Goal: Information Seeking & Learning: Compare options

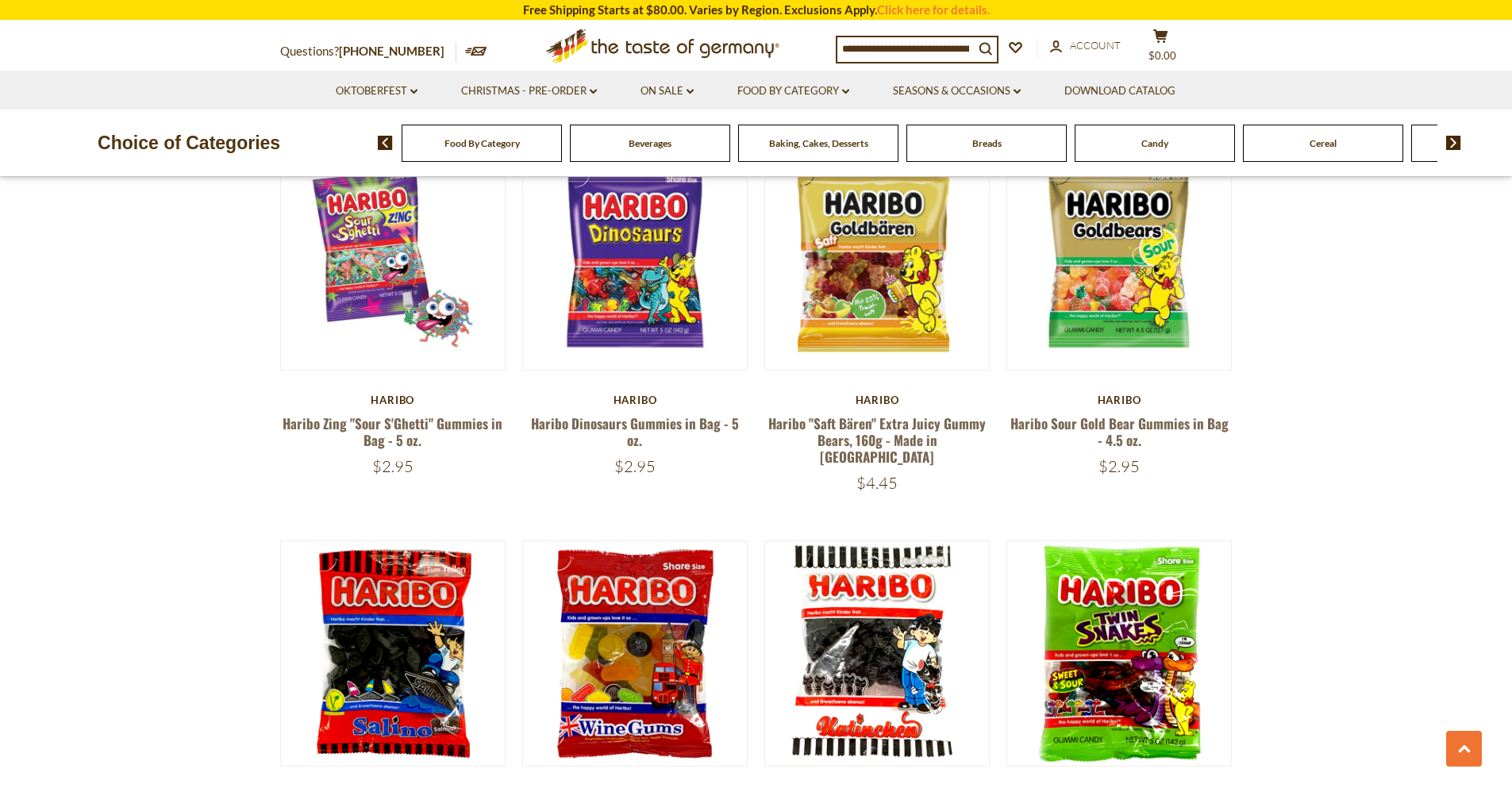
scroll to position [857, 0]
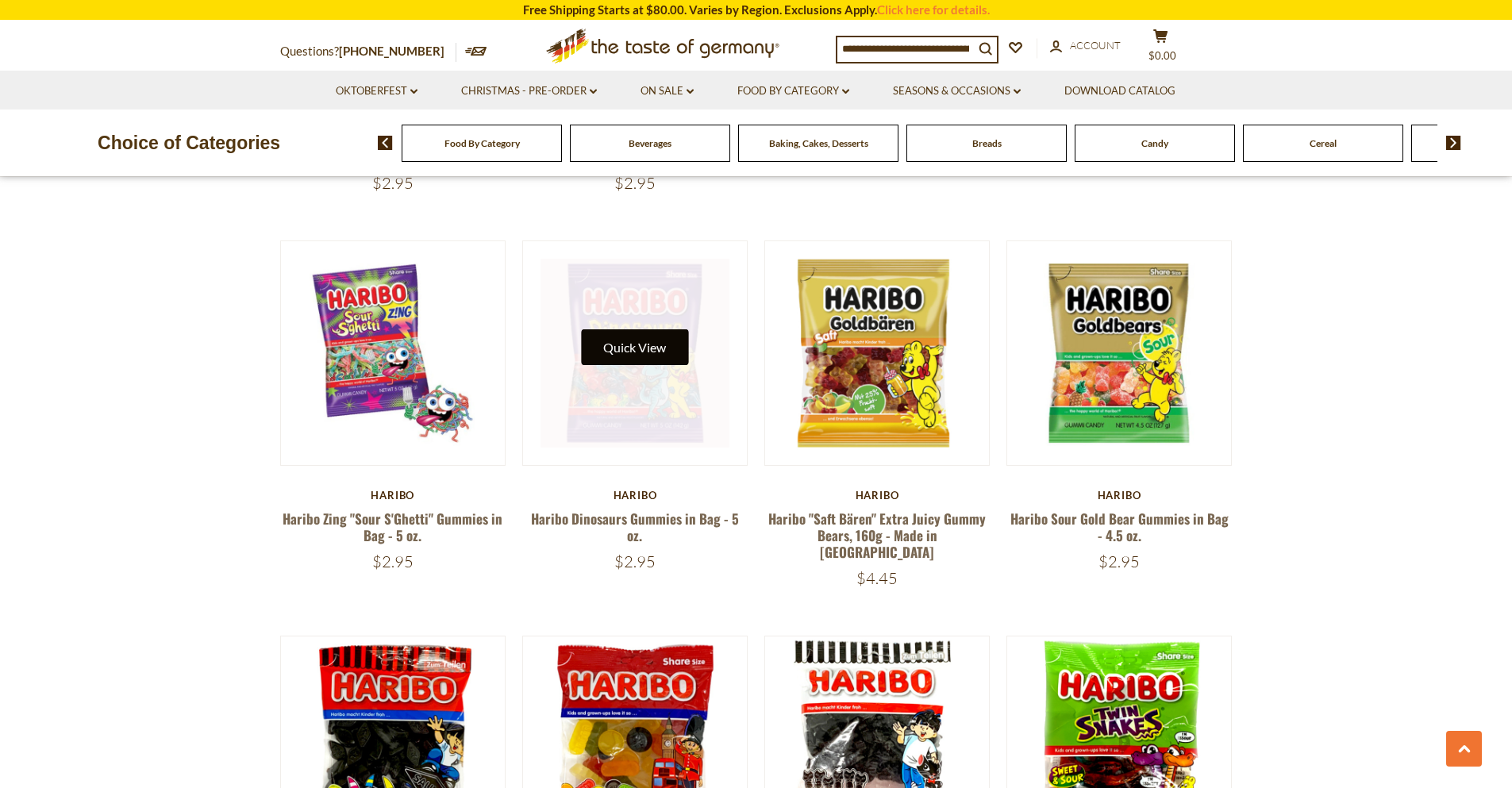
click at [648, 329] on button "Quick View" at bounding box center [634, 347] width 107 height 36
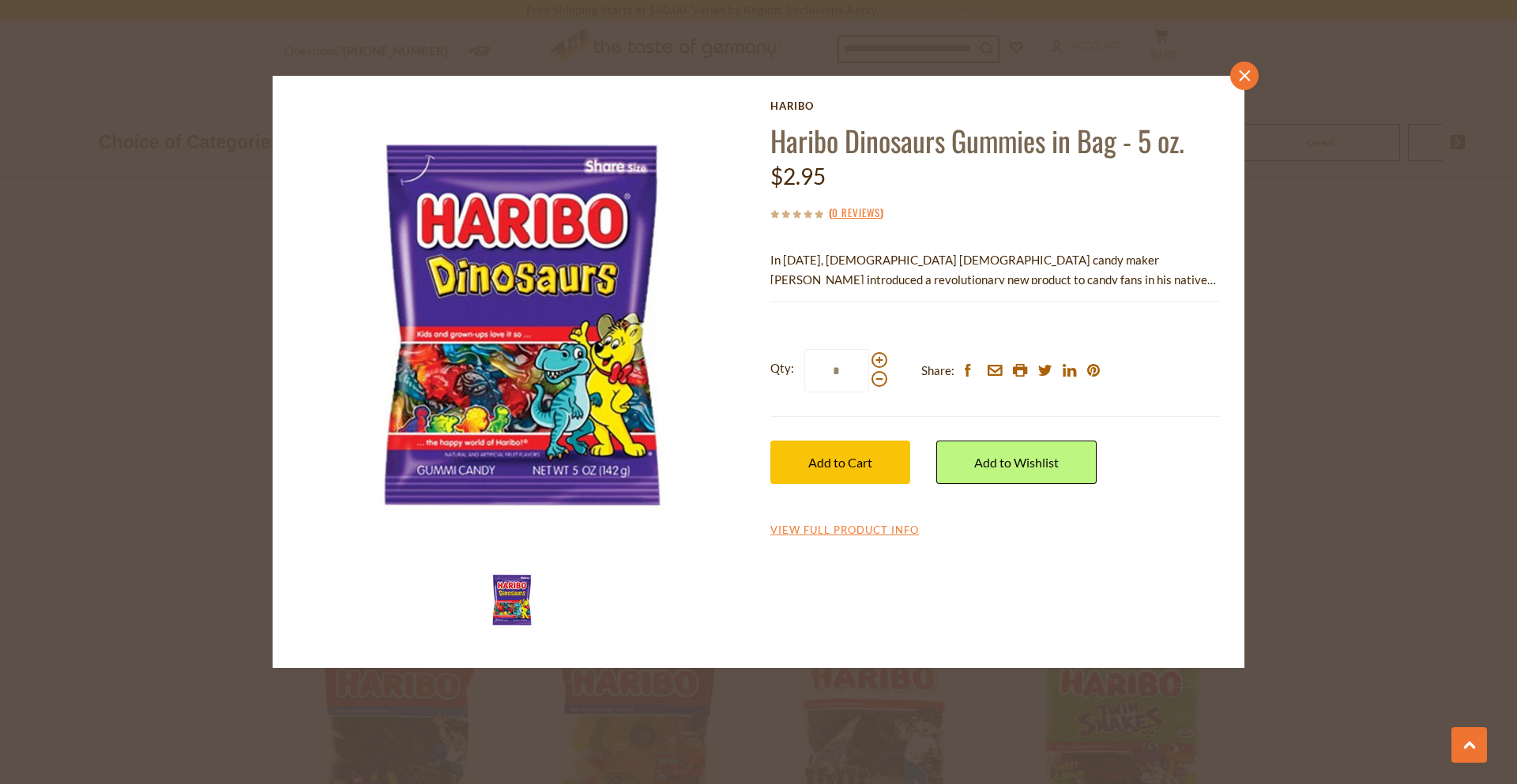
click at [1254, 82] on link "close" at bounding box center [1244, 76] width 29 height 29
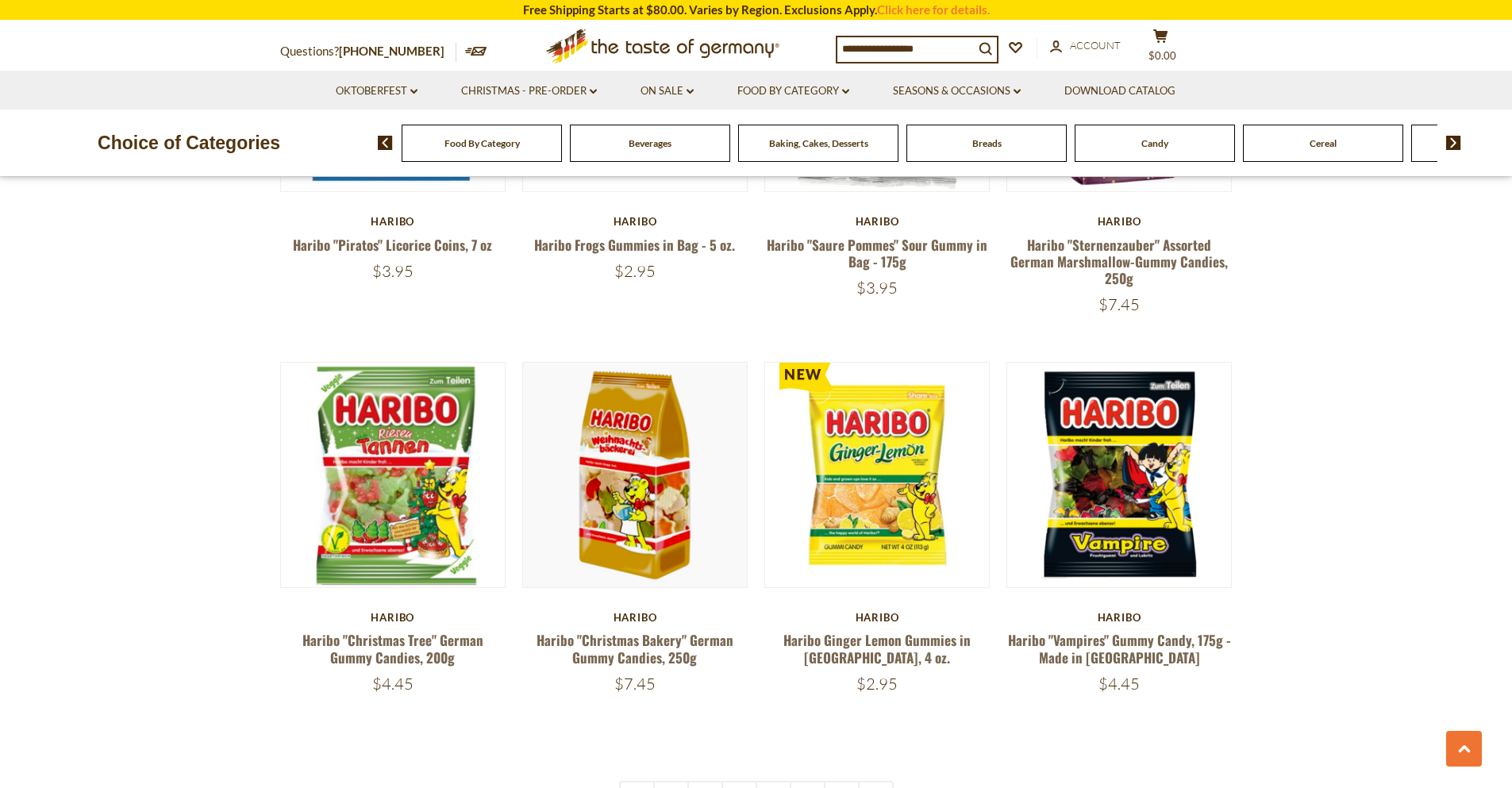
scroll to position [3238, 0]
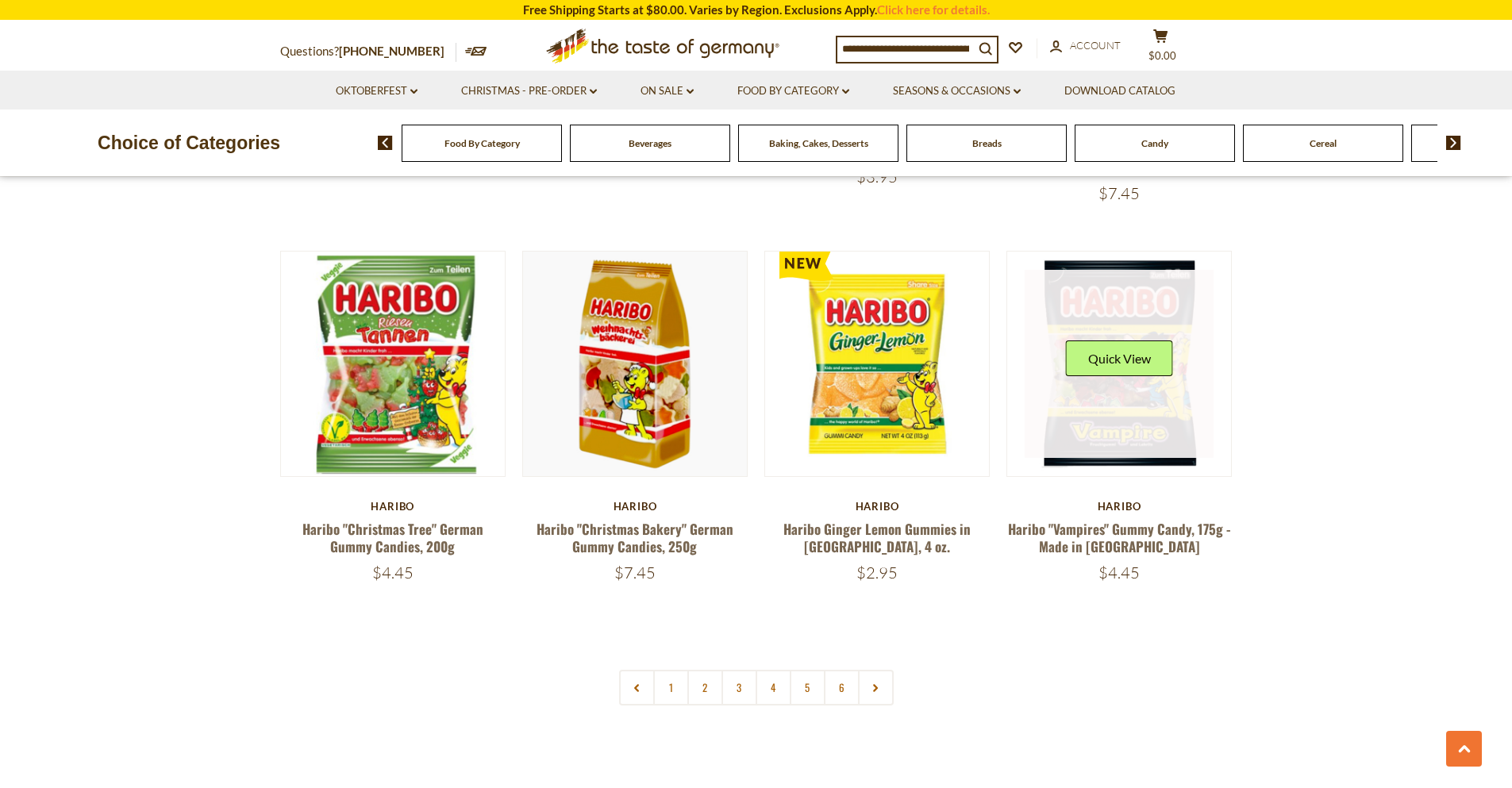
click at [1172, 301] on div "Quick View" at bounding box center [1119, 364] width 189 height 189
click at [1143, 340] on button "Quick View" at bounding box center [1120, 358] width 107 height 36
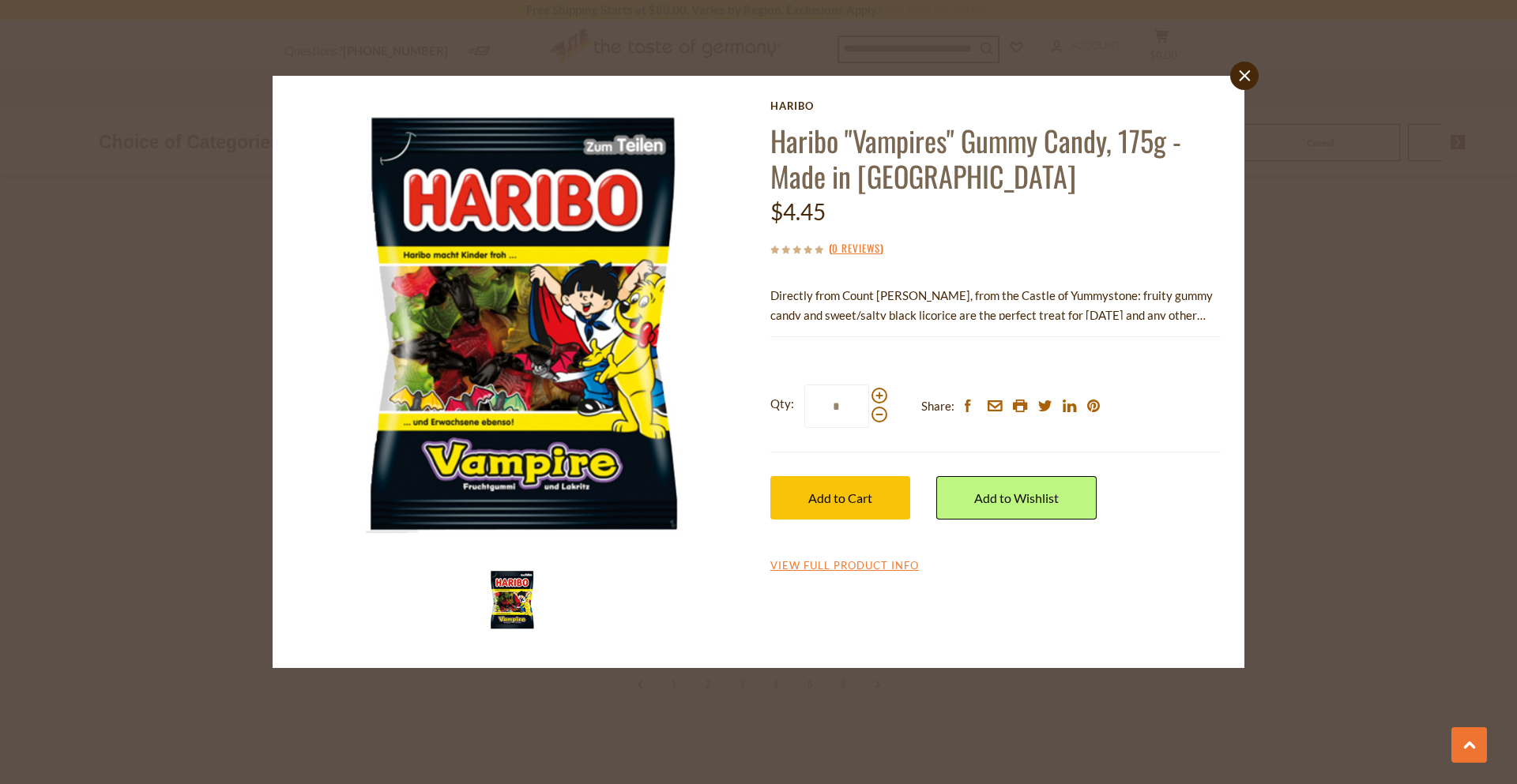
click at [1229, 75] on div "close Haribo Haribo "Vampires" Gummy Candy, 175g - Made in Germany $4.45 ( 0 Re…" at bounding box center [758, 392] width 1517 height 784
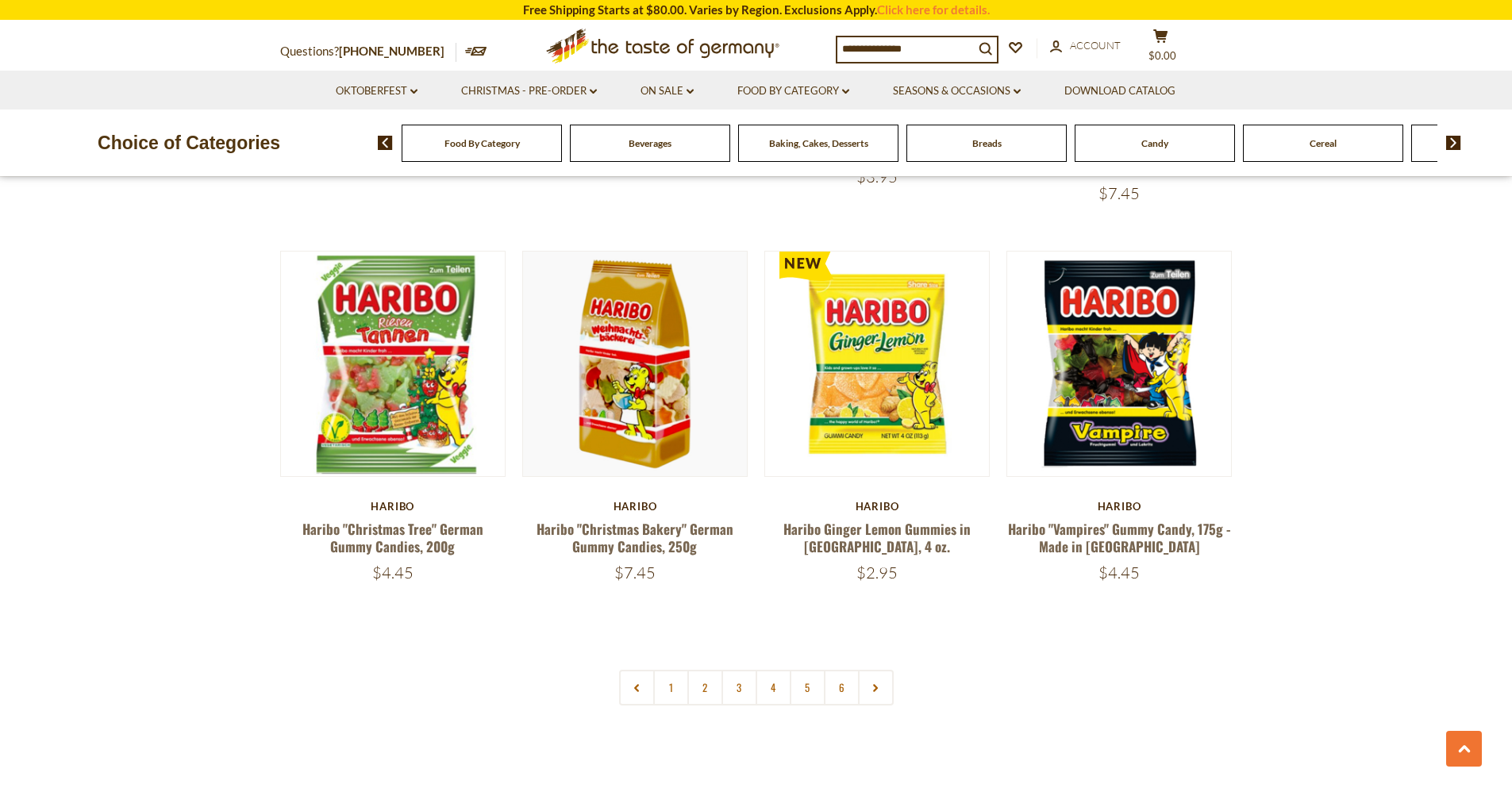
click at [1236, 74] on div at bounding box center [756, 394] width 1512 height 788
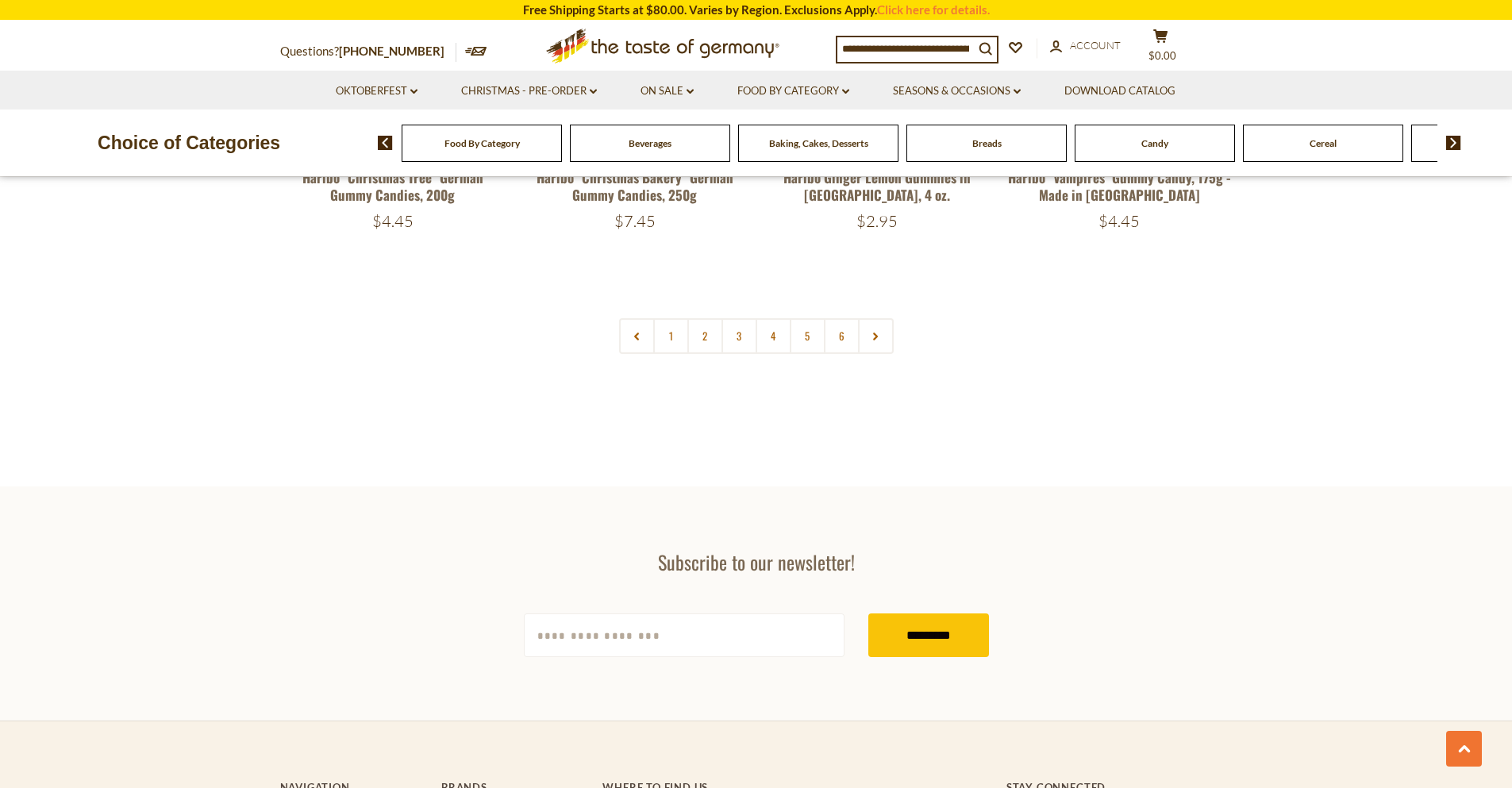
scroll to position [3334, 0]
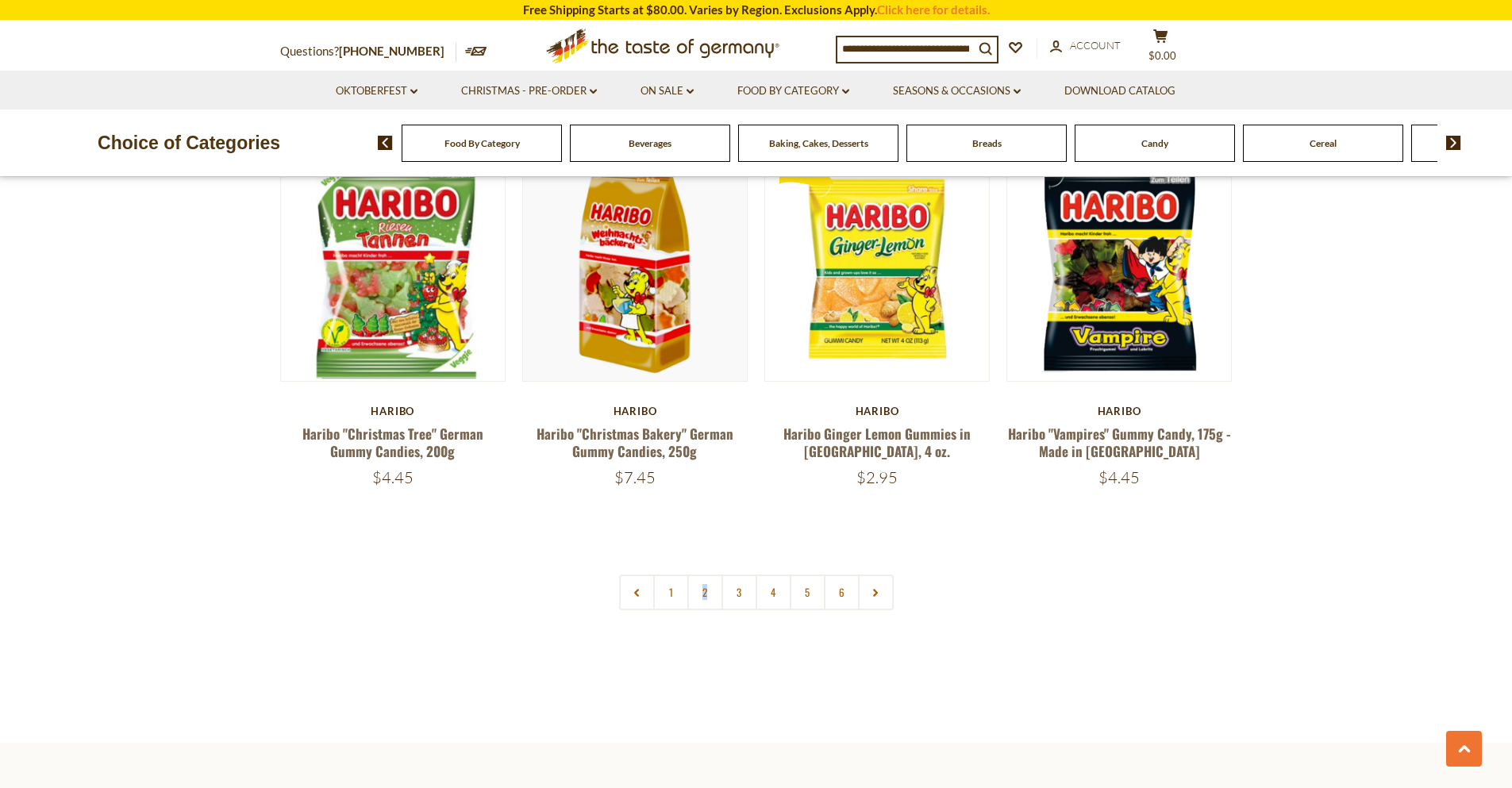
click at [705, 575] on link "2" at bounding box center [705, 592] width 36 height 36
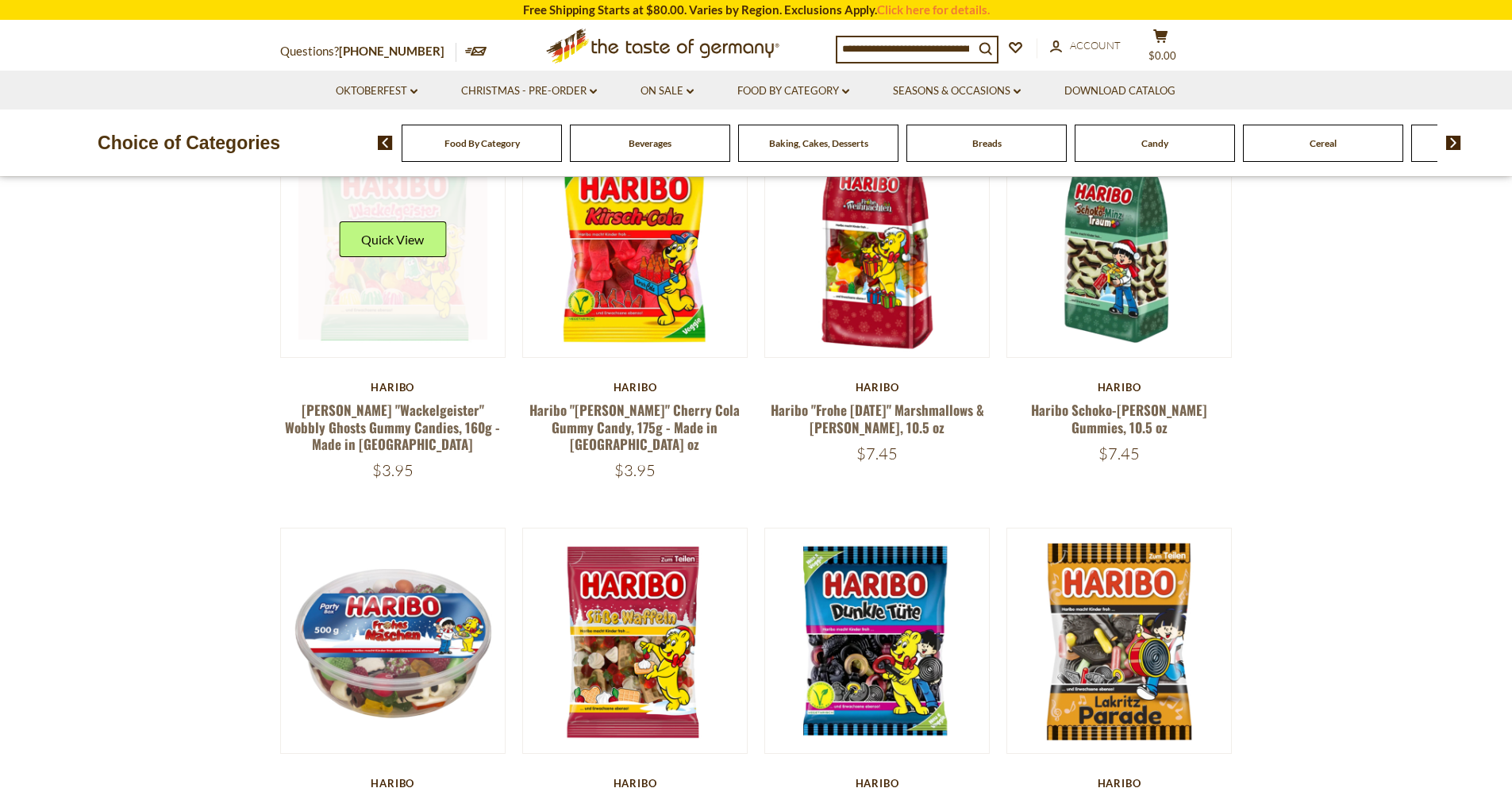
scroll to position [286, 0]
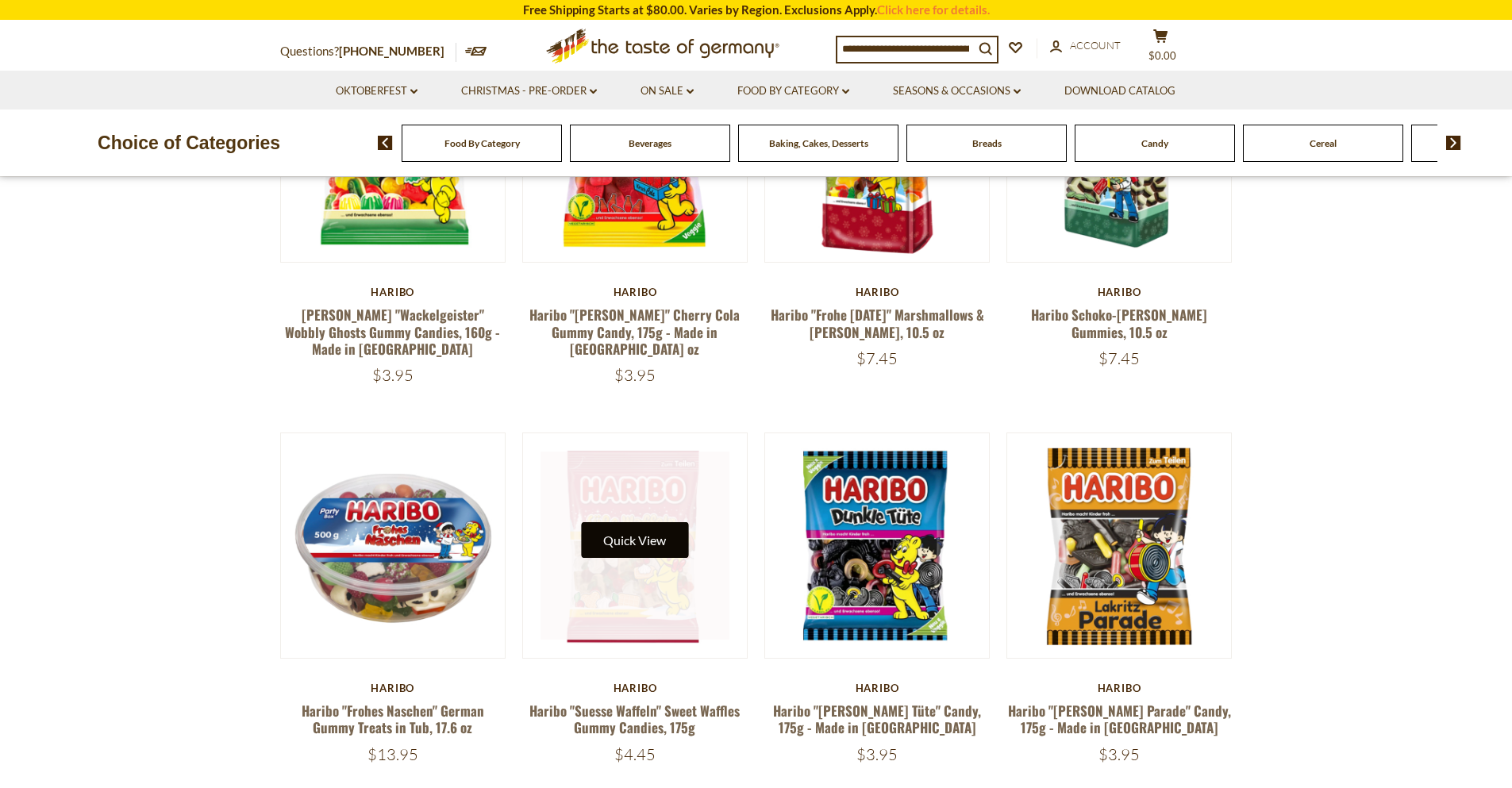
click at [627, 549] on button "Quick View" at bounding box center [634, 540] width 107 height 36
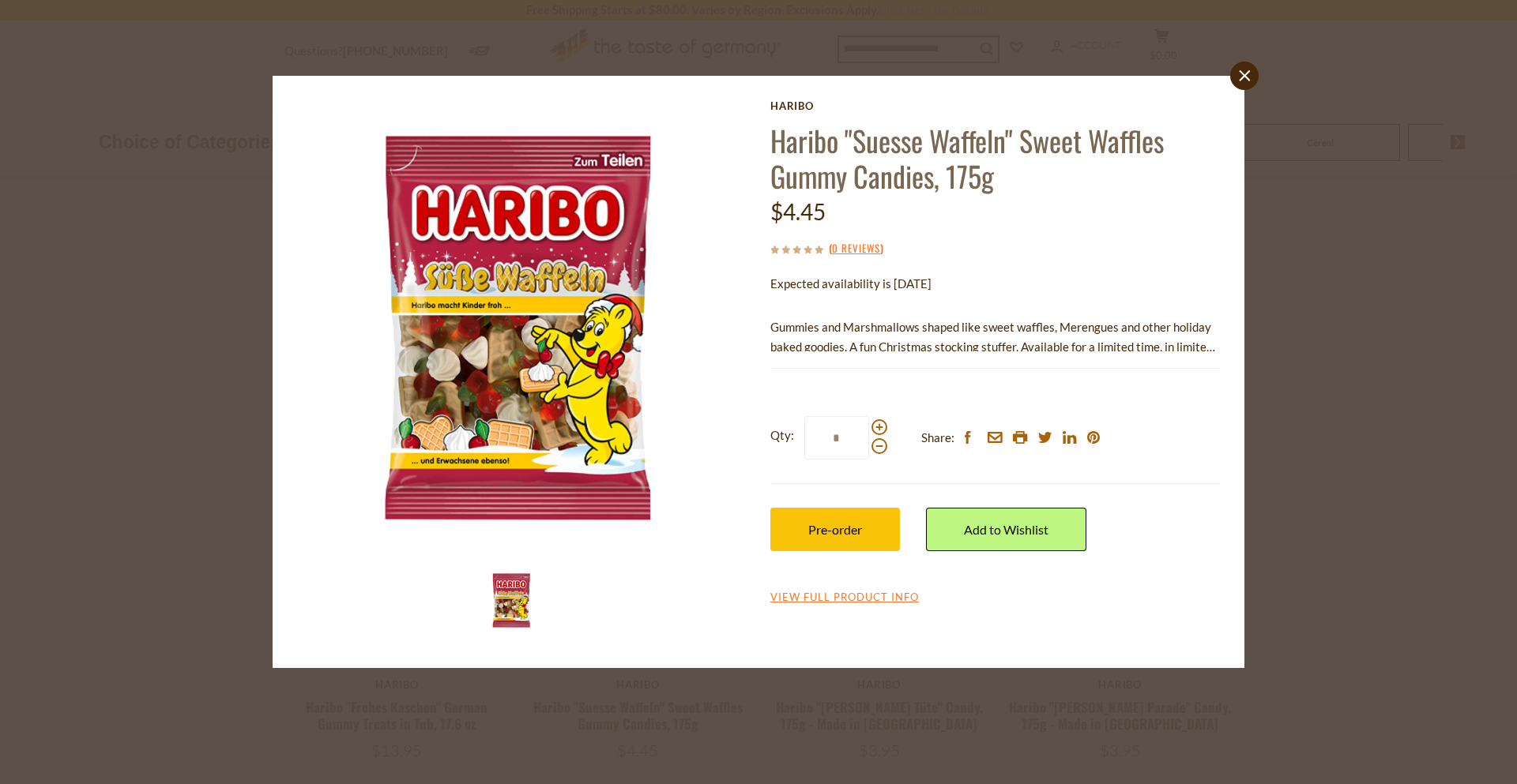
click at [1367, 361] on div "close Haribo Haribo "Suesse Waffeln" Sweet Waffles Gummy Candies, 175g $4.45 ( …" at bounding box center [758, 392] width 1517 height 784
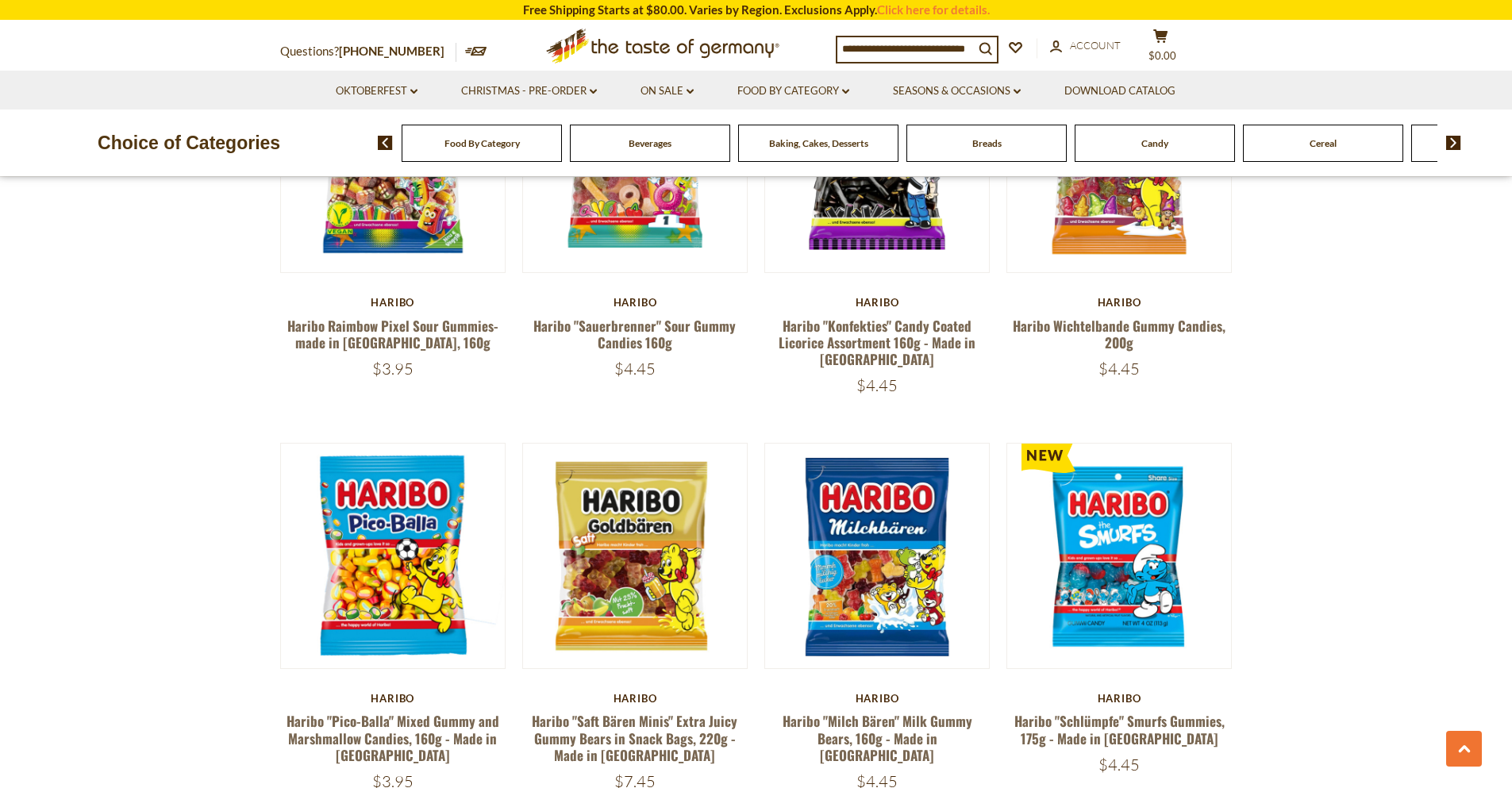
scroll to position [2667, 0]
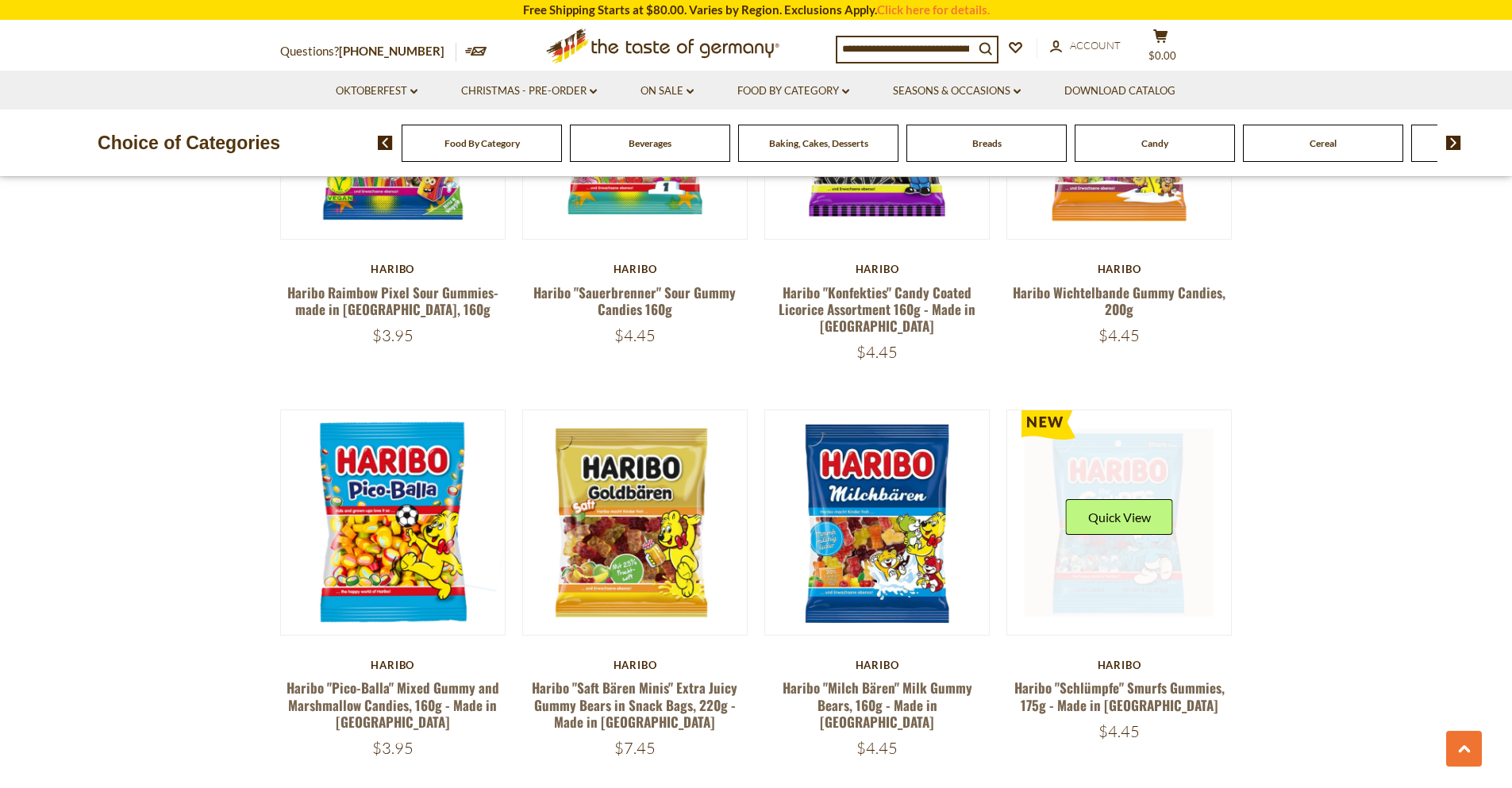
click at [1146, 507] on link at bounding box center [1119, 522] width 189 height 189
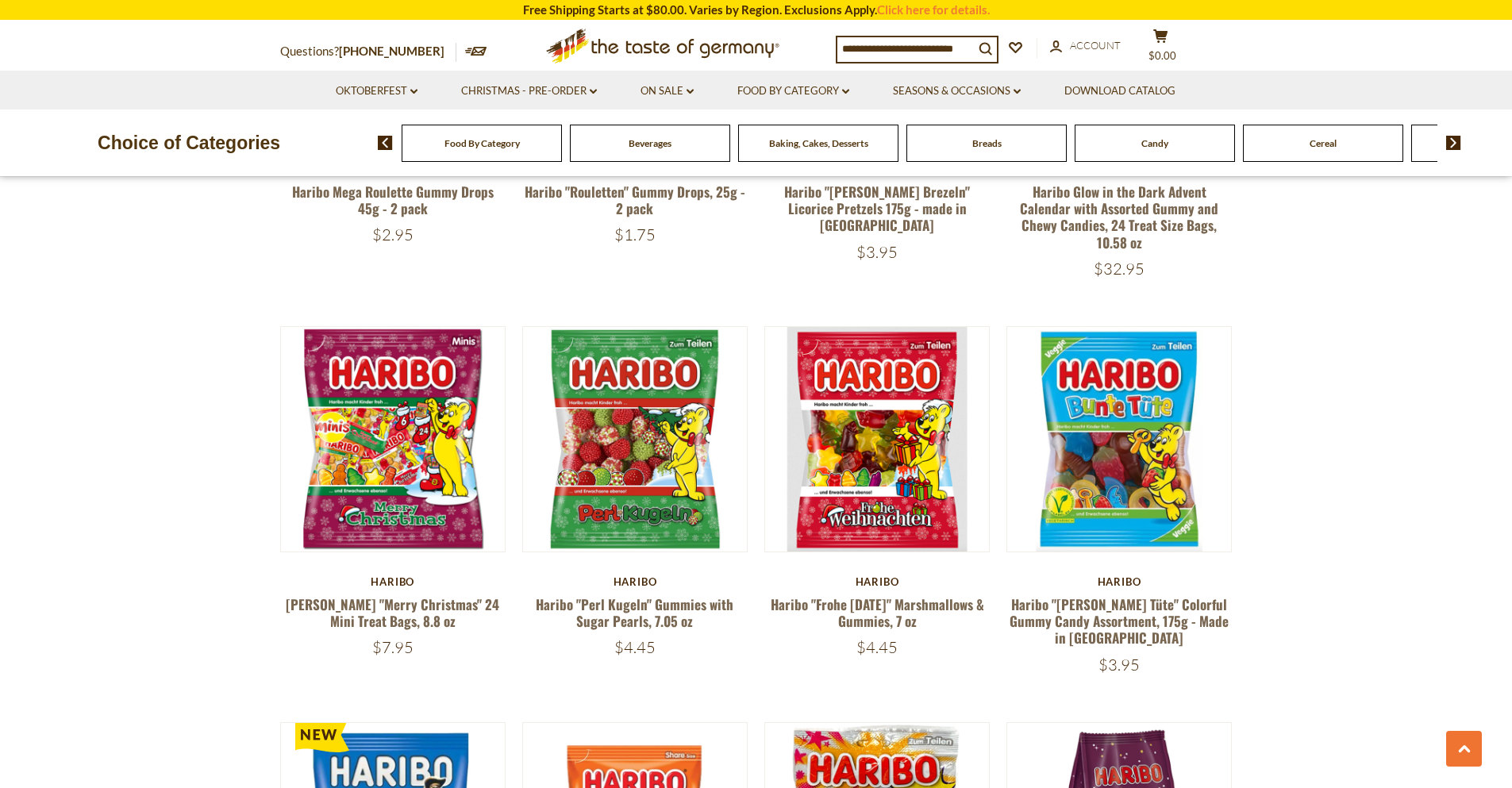
scroll to position [2467, 0]
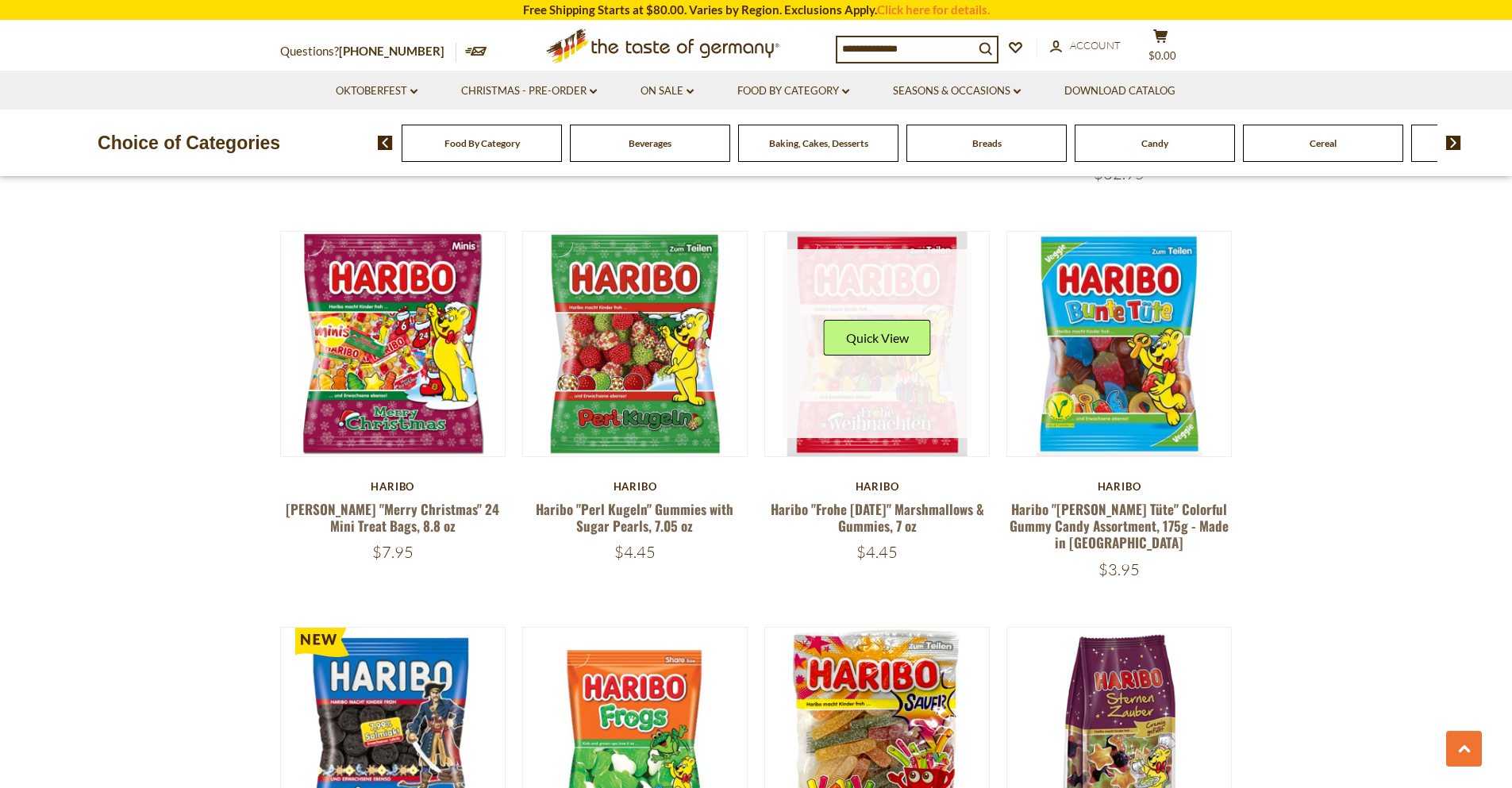
click at [871, 302] on link at bounding box center [877, 343] width 189 height 189
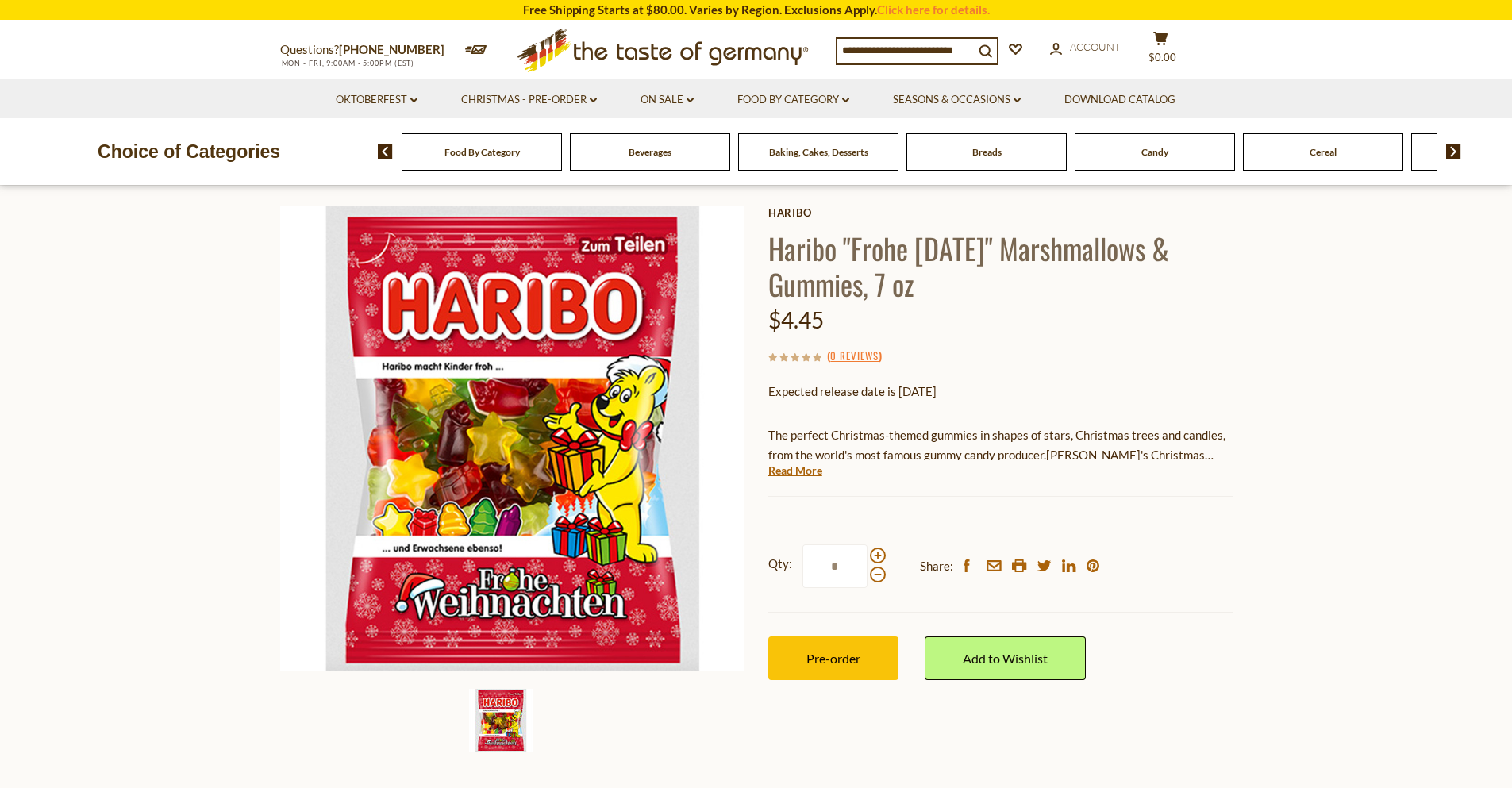
scroll to position [96, 0]
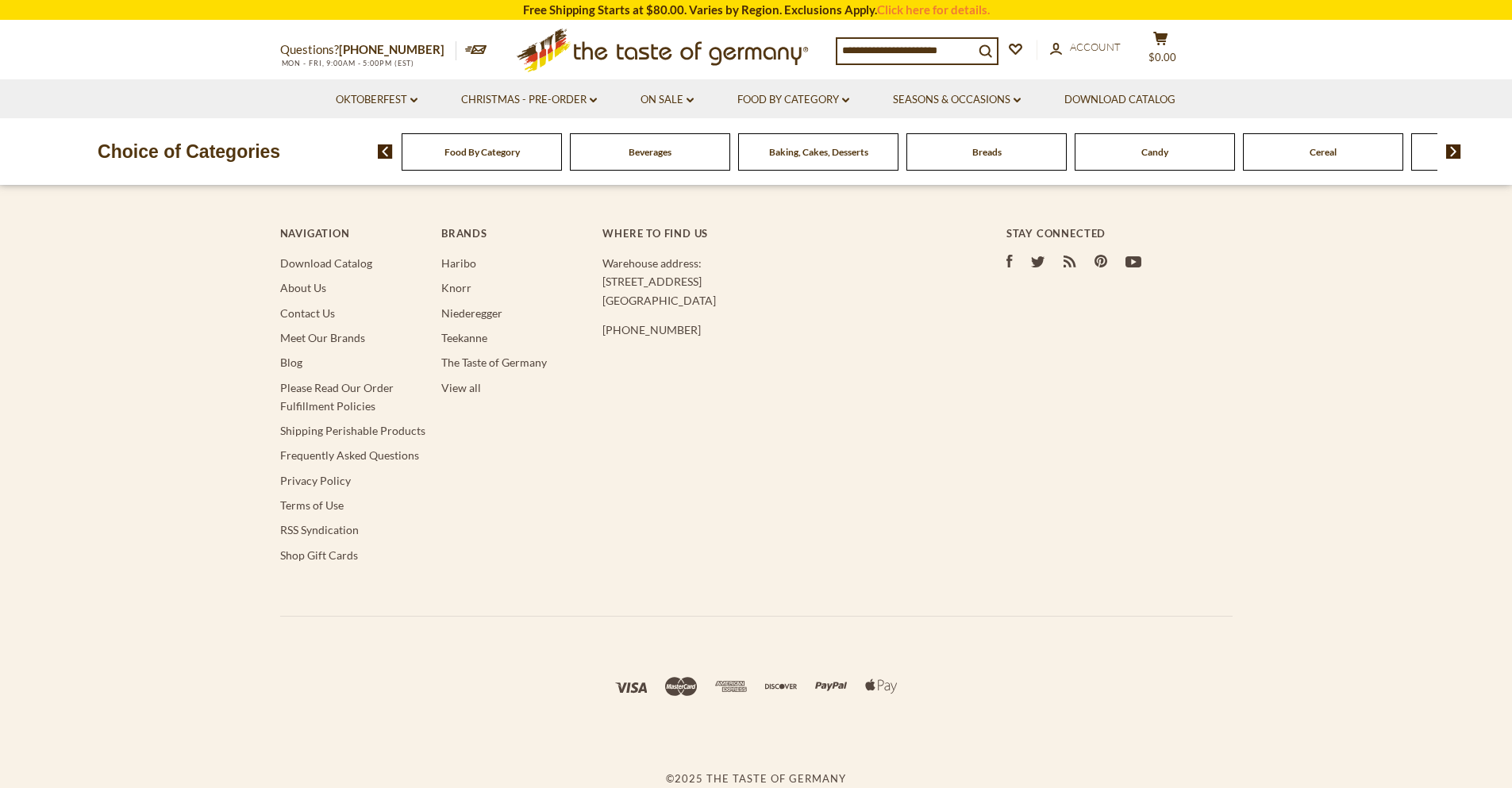
scroll to position [2405, 0]
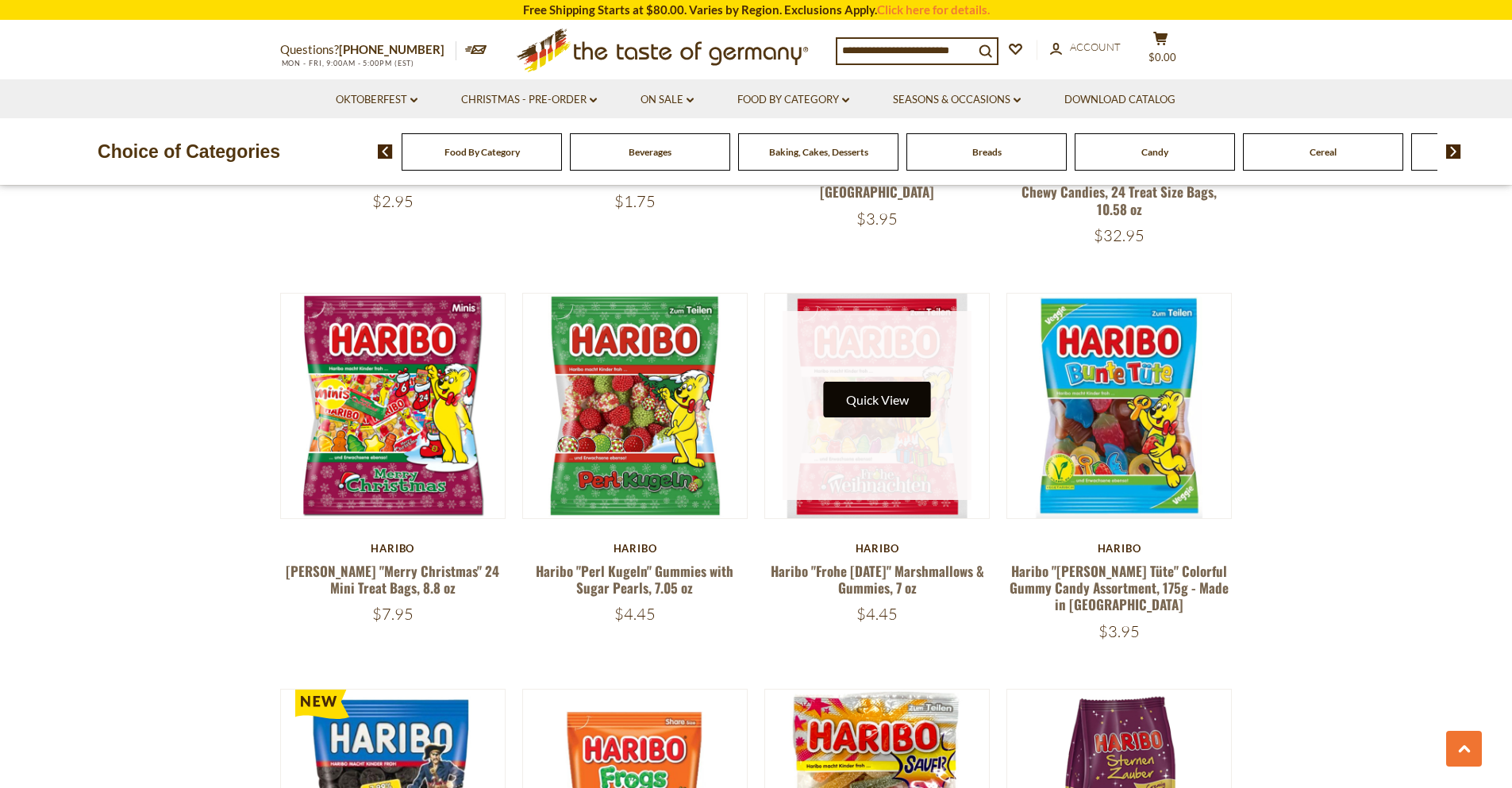
click at [877, 382] on button "Quick View" at bounding box center [878, 399] width 107 height 36
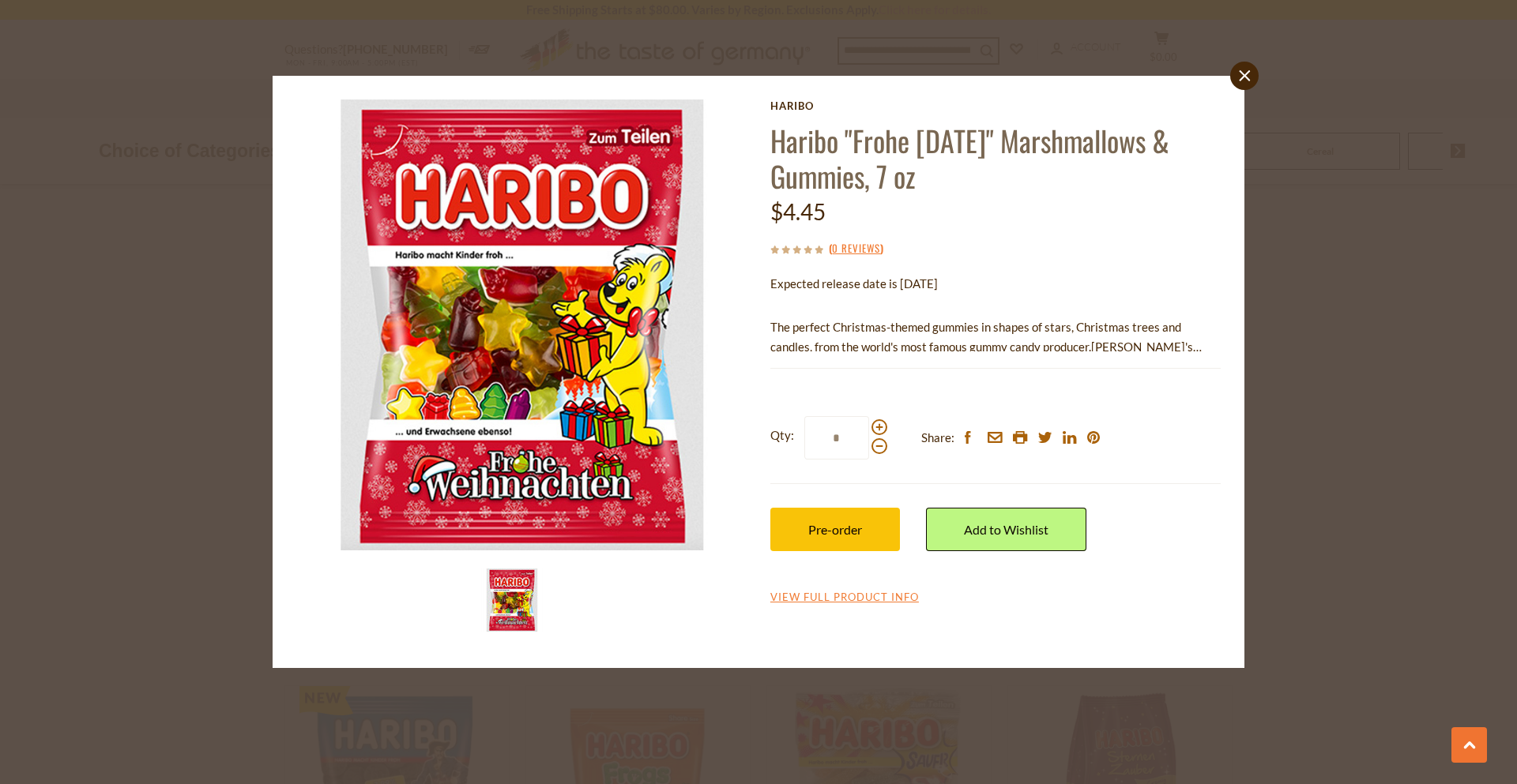
click at [1377, 311] on div "close [GEOGRAPHIC_DATA] [PERSON_NAME] "Frohe [DATE]" Marshmallows & Gummies, 7 …" at bounding box center [758, 392] width 1517 height 784
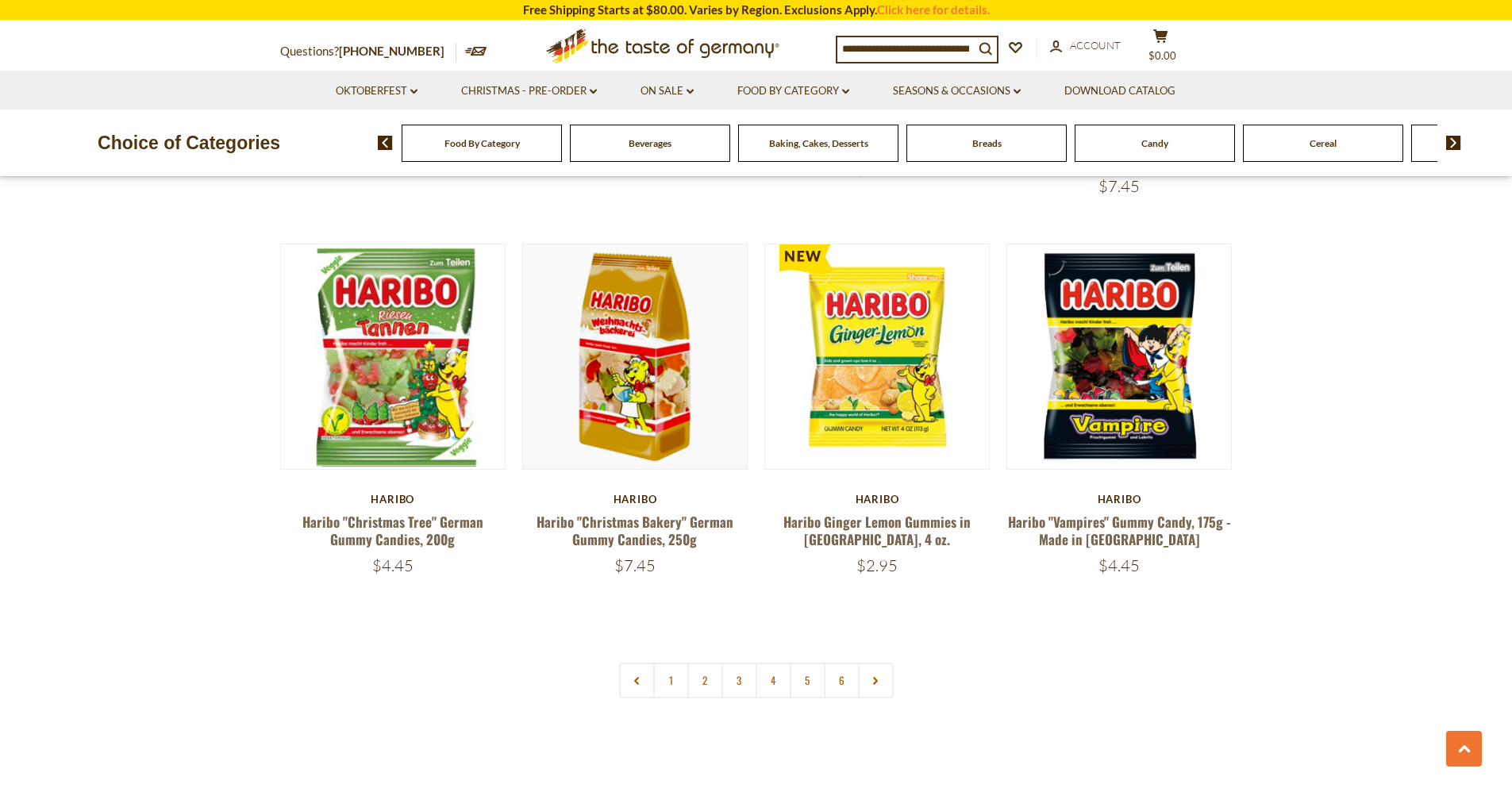
scroll to position [3453, 0]
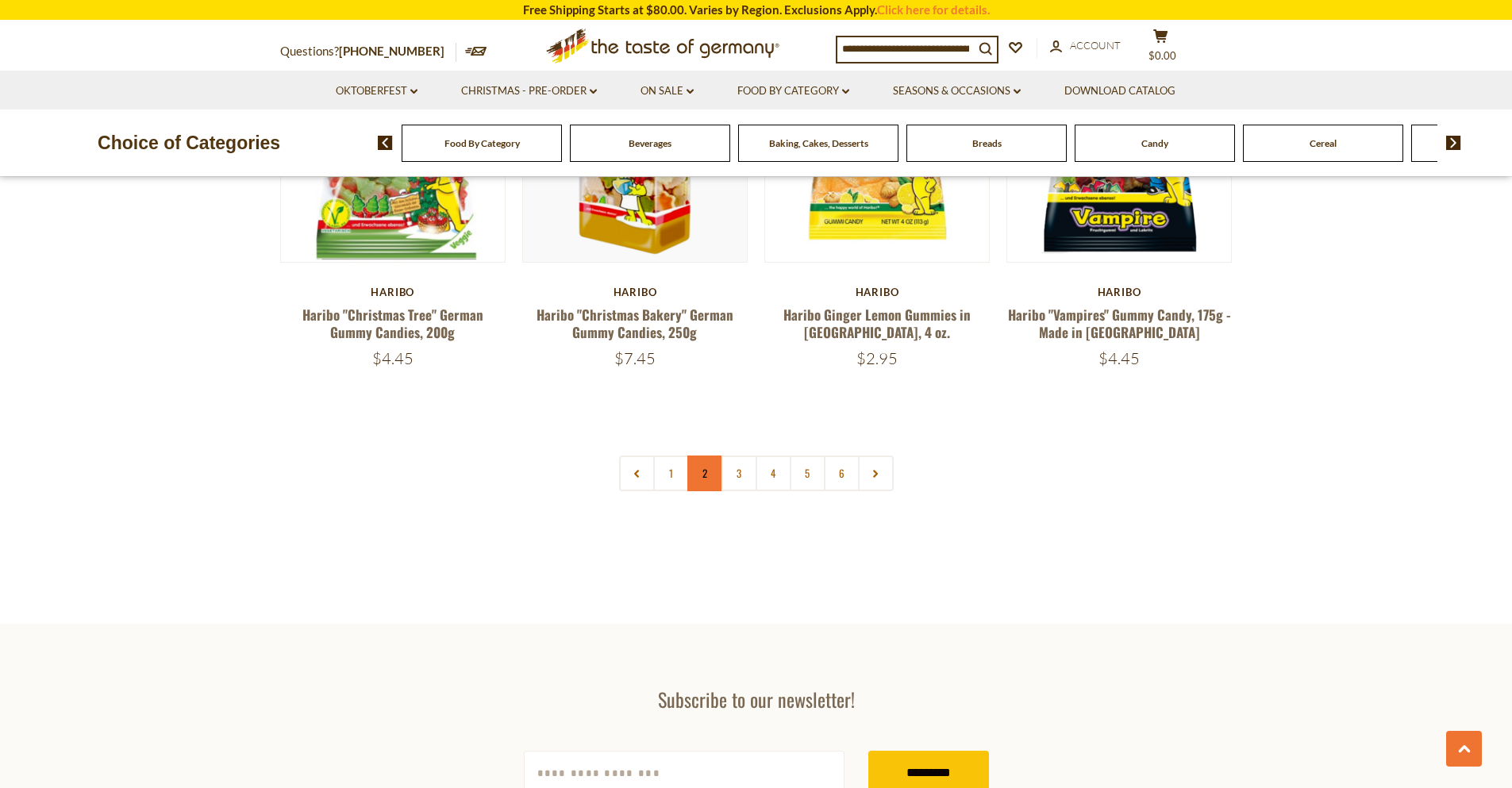
click at [707, 455] on link "2" at bounding box center [705, 473] width 36 height 36
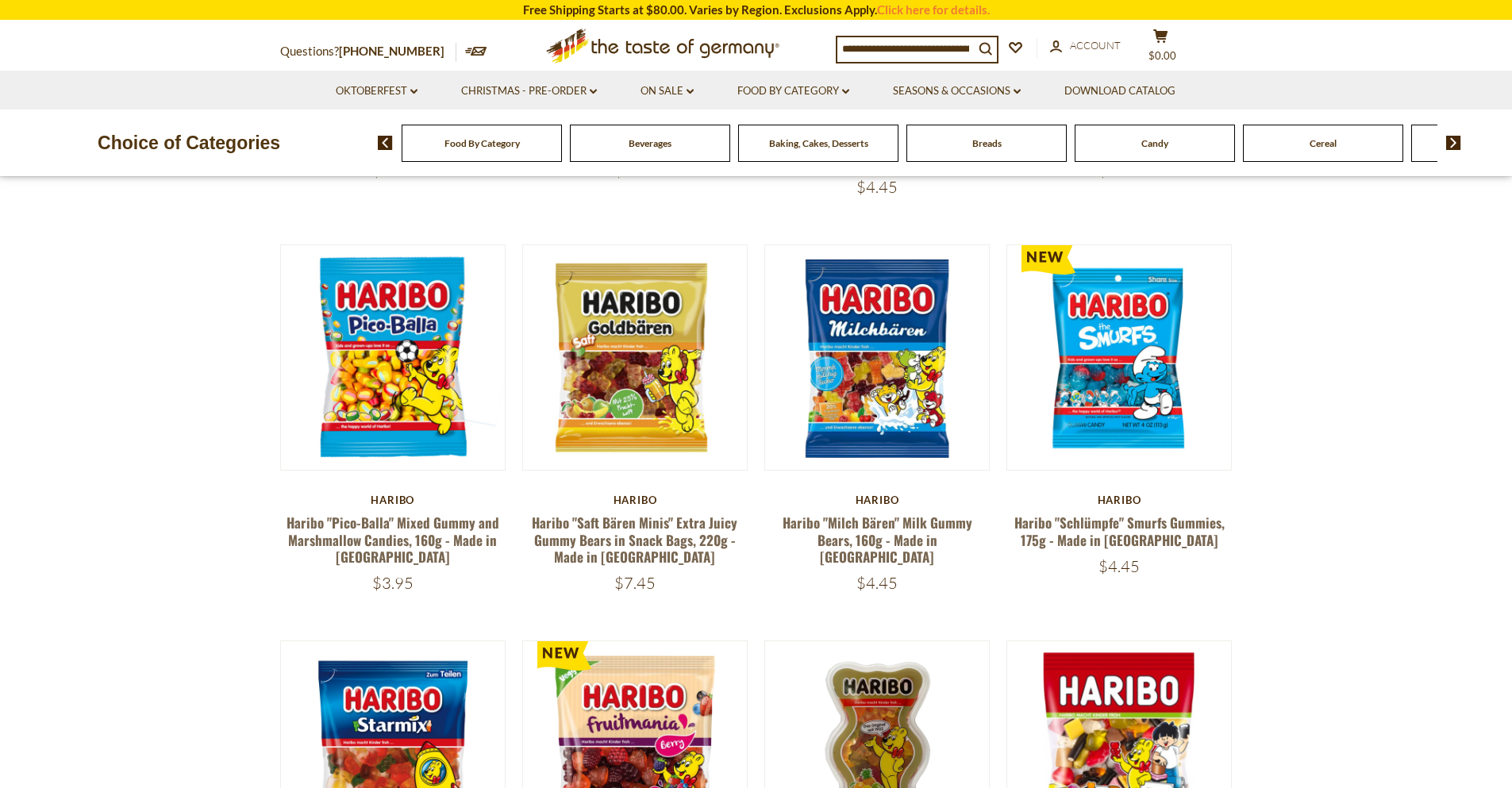
scroll to position [249, 0]
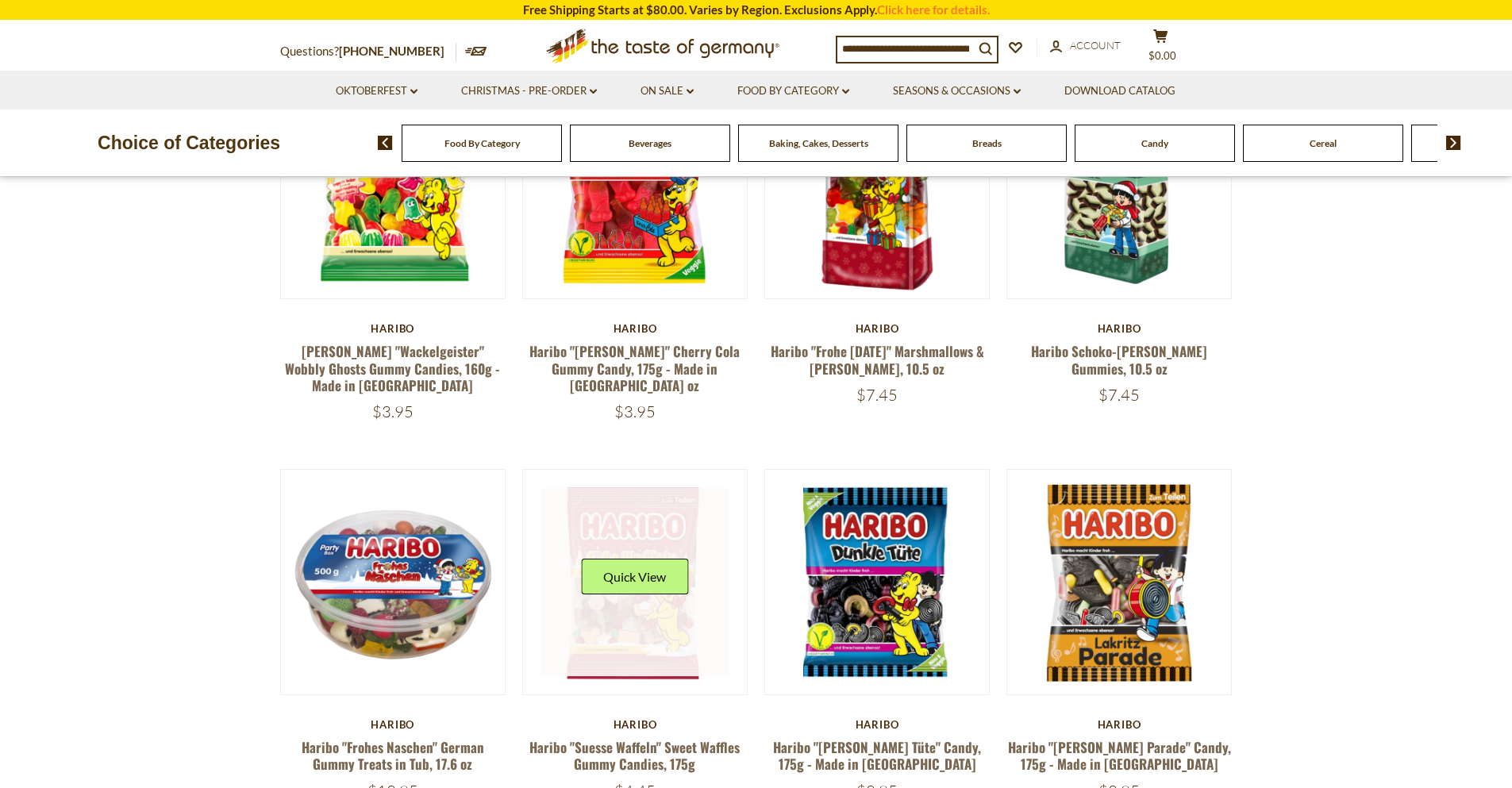
click at [648, 570] on button "Quick View" at bounding box center [634, 577] width 107 height 36
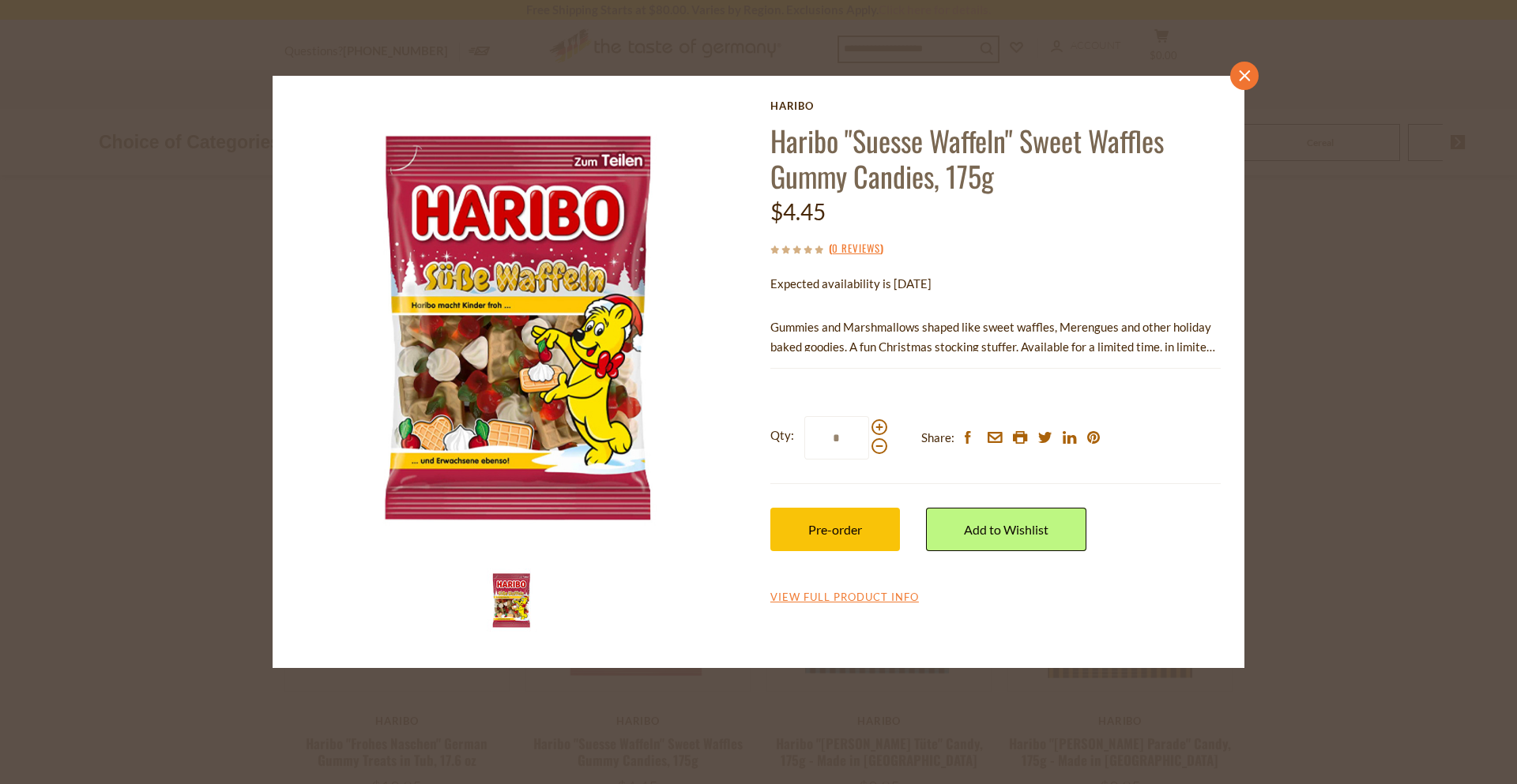
click at [1242, 79] on icon "close" at bounding box center [1245, 77] width 12 height 12
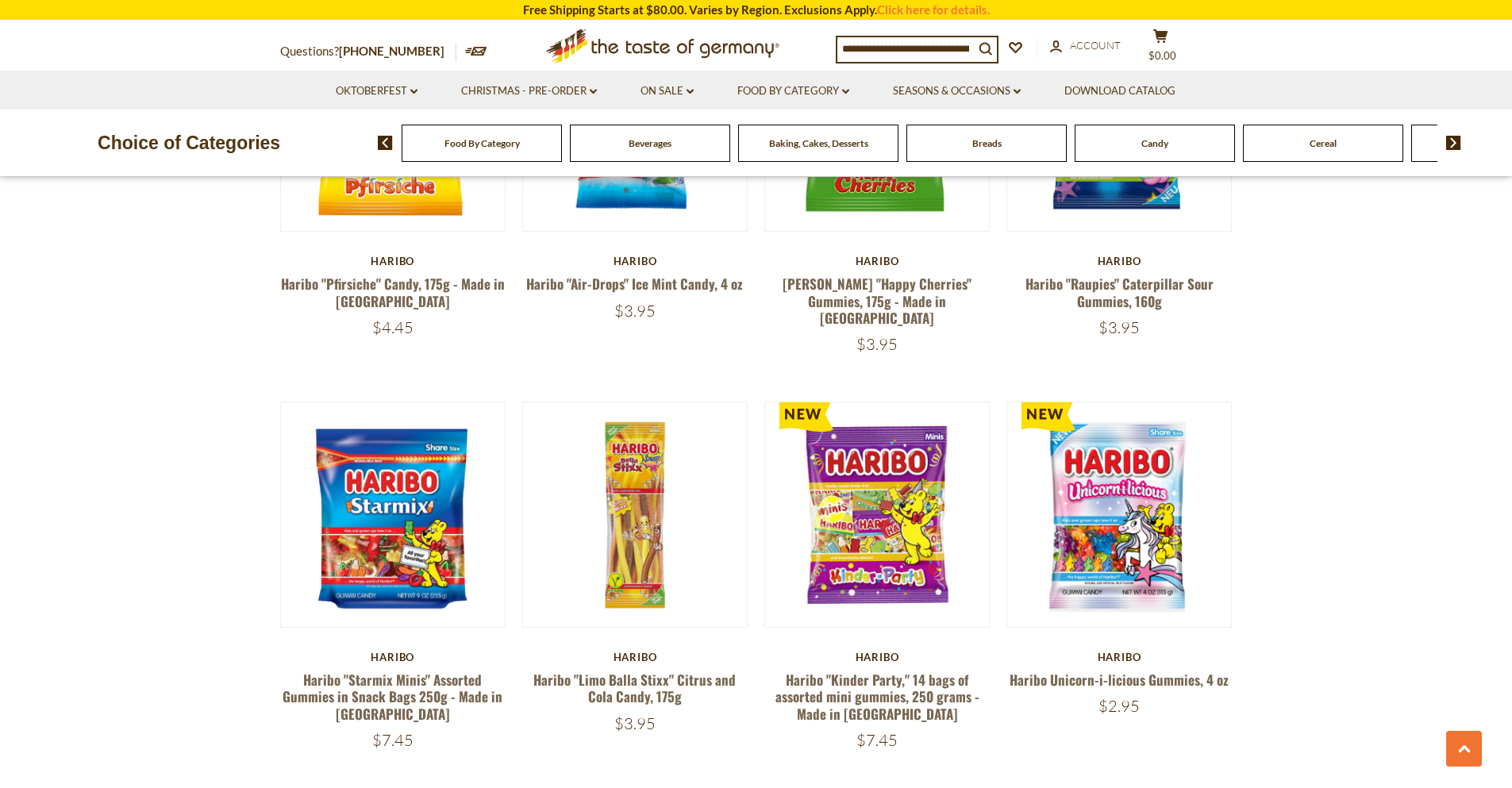
scroll to position [1678, 0]
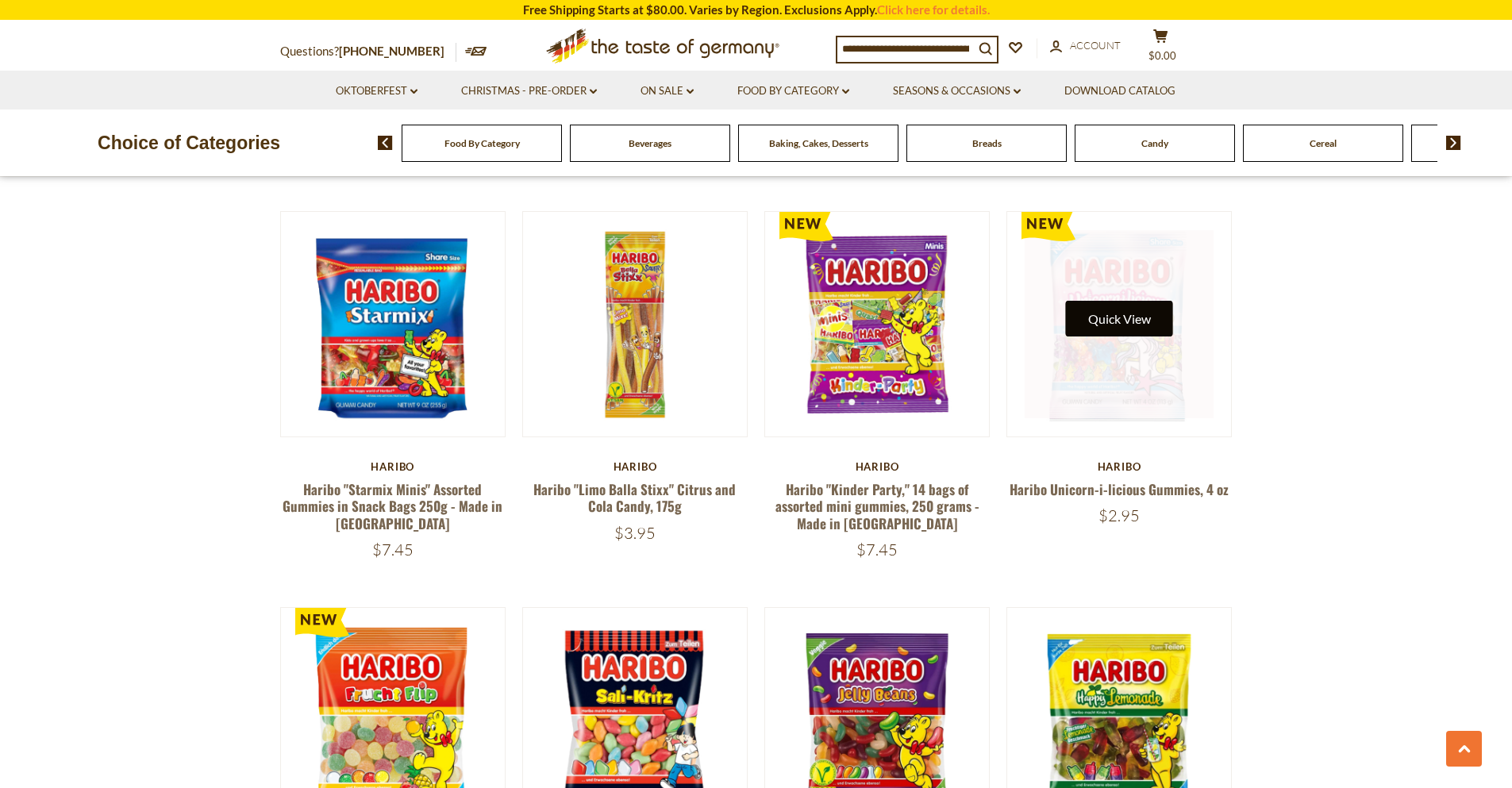
click at [1138, 301] on button "Quick View" at bounding box center [1120, 319] width 107 height 36
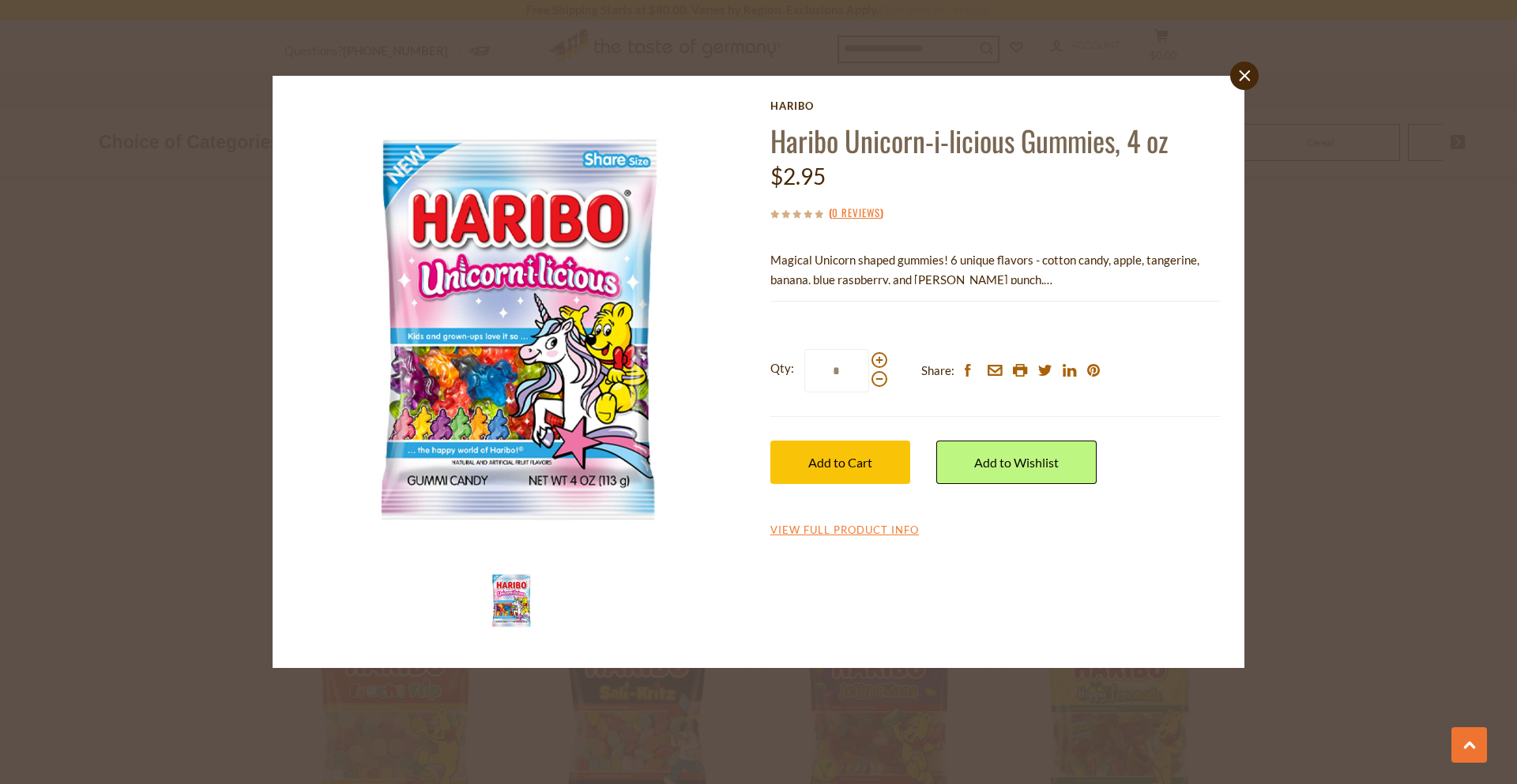
click at [0, 361] on div "close [GEOGRAPHIC_DATA] Haribo Unicorn-i-licious Gummies, 4 oz $2.95 ( 0 Review…" at bounding box center [758, 392] width 1517 height 784
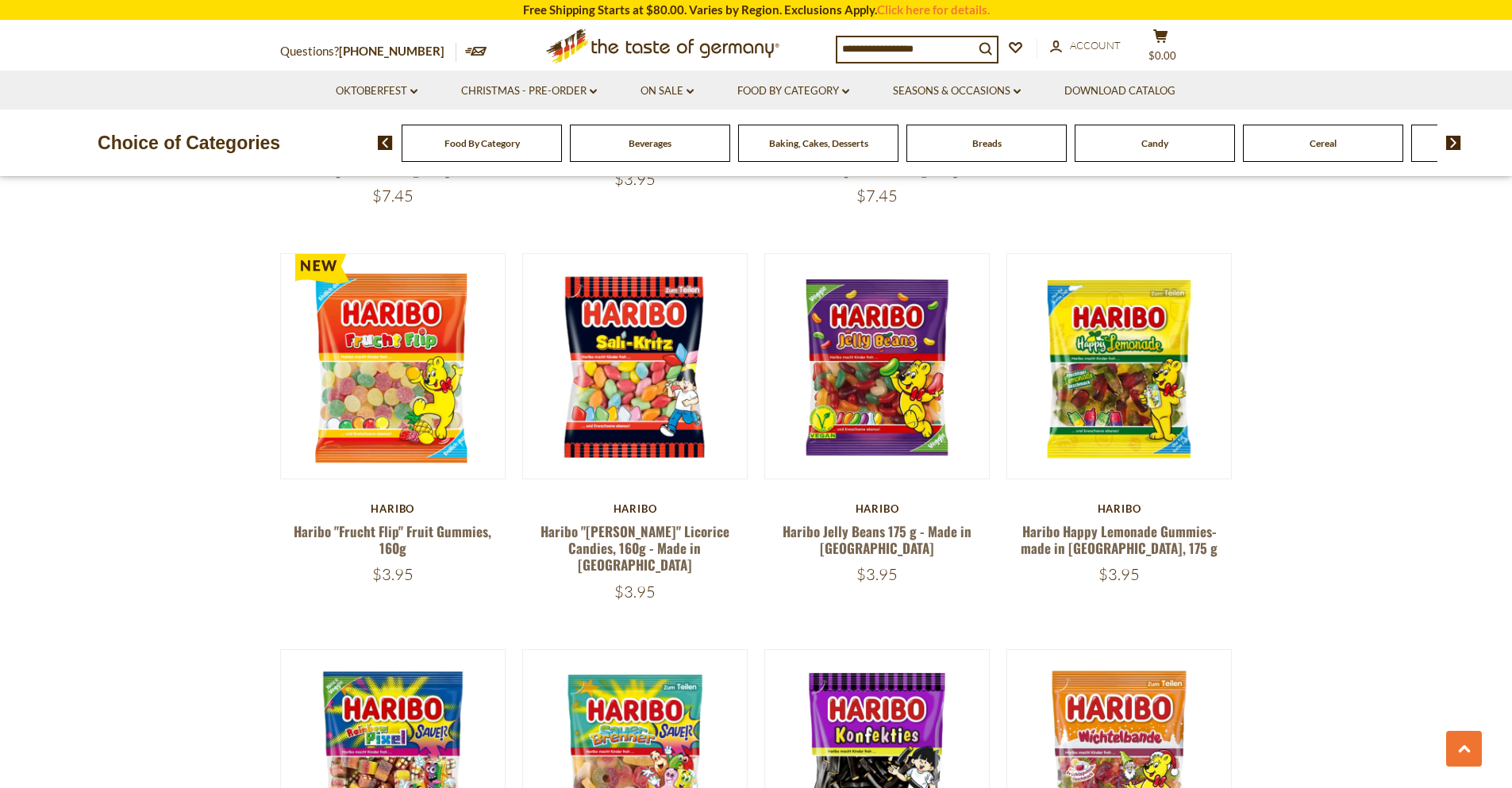
scroll to position [2059, 0]
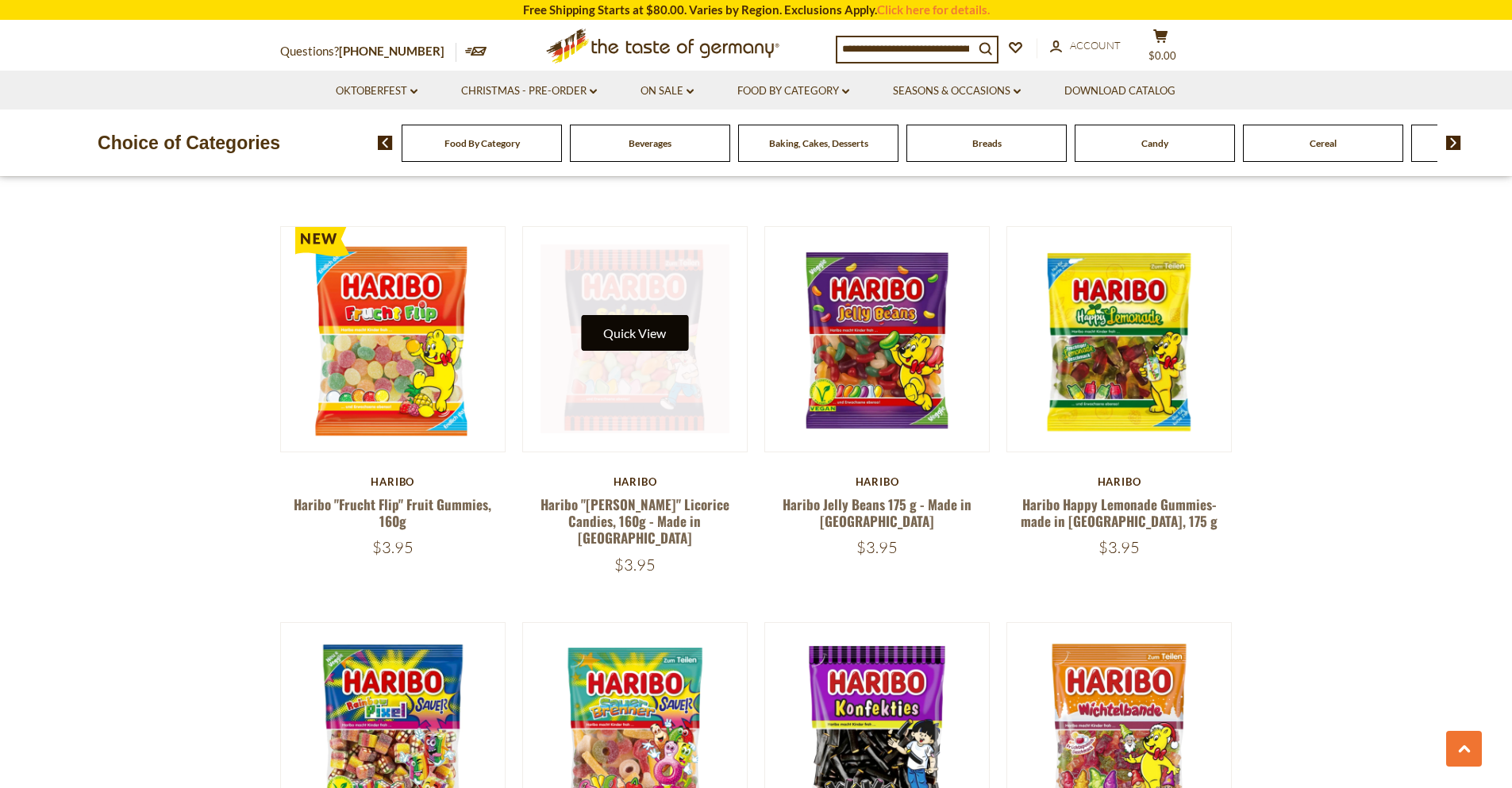
click at [653, 315] on button "Quick View" at bounding box center [634, 333] width 107 height 36
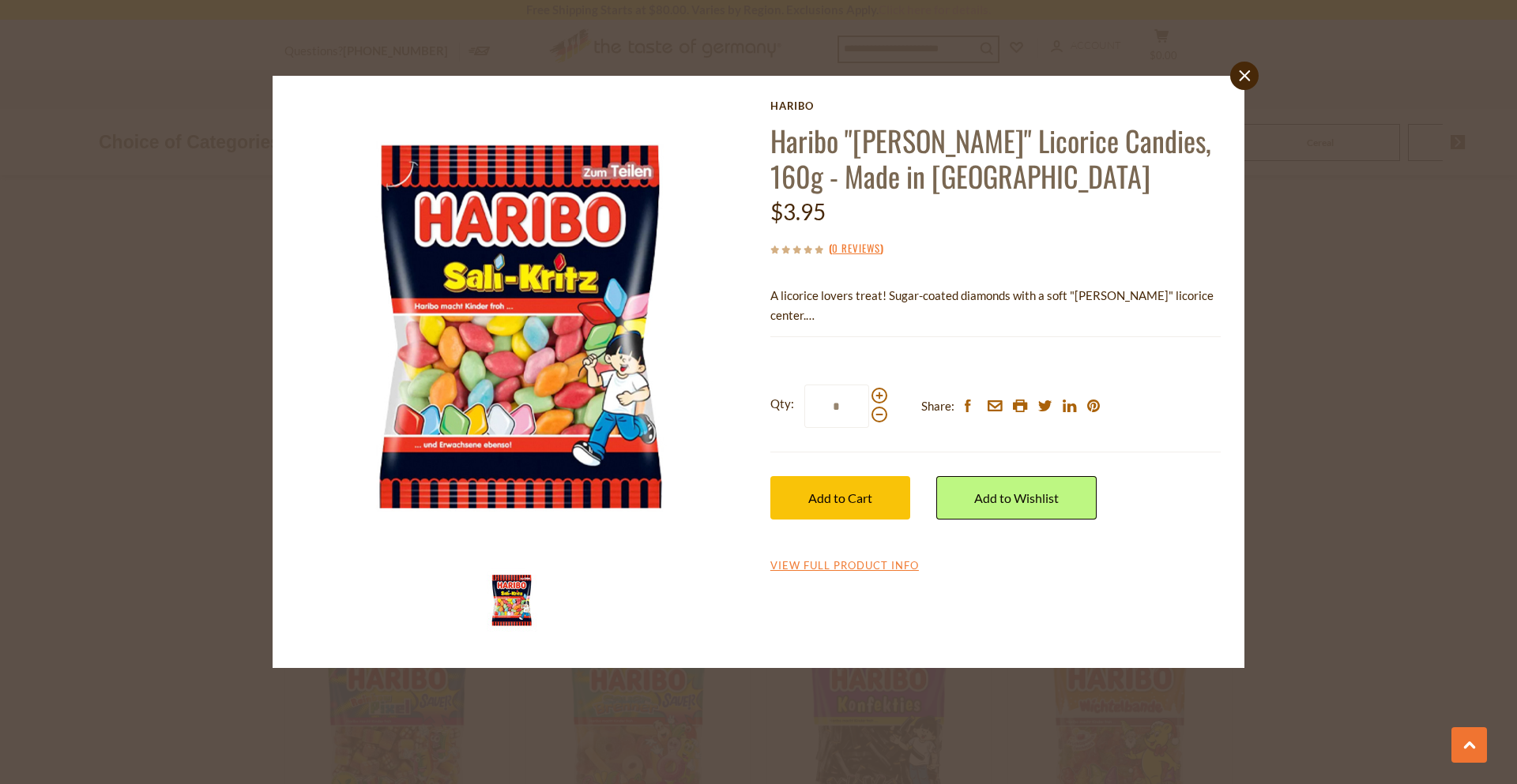
click at [1236, 79] on link "close" at bounding box center [1244, 76] width 29 height 29
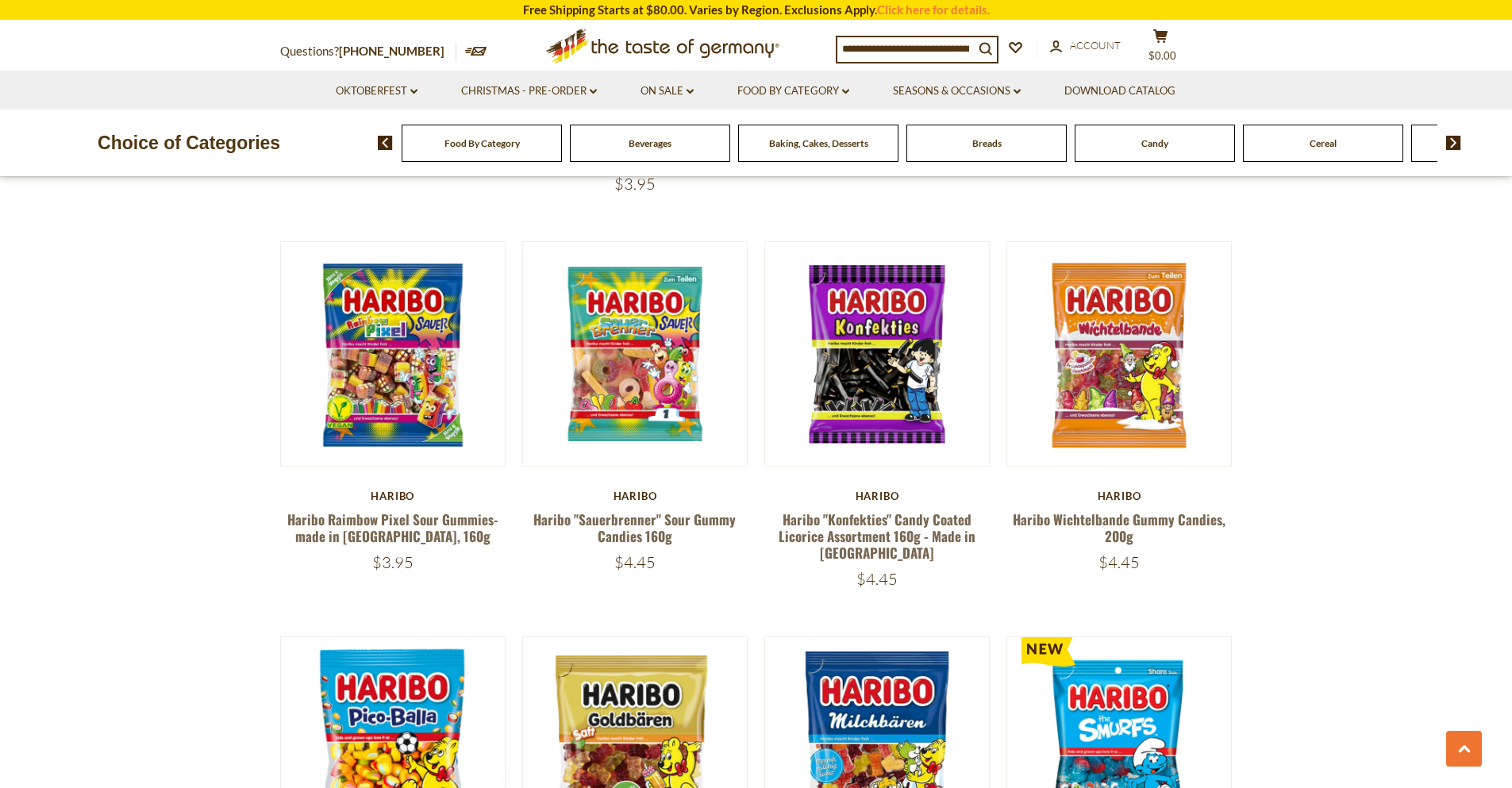
scroll to position [2535, 0]
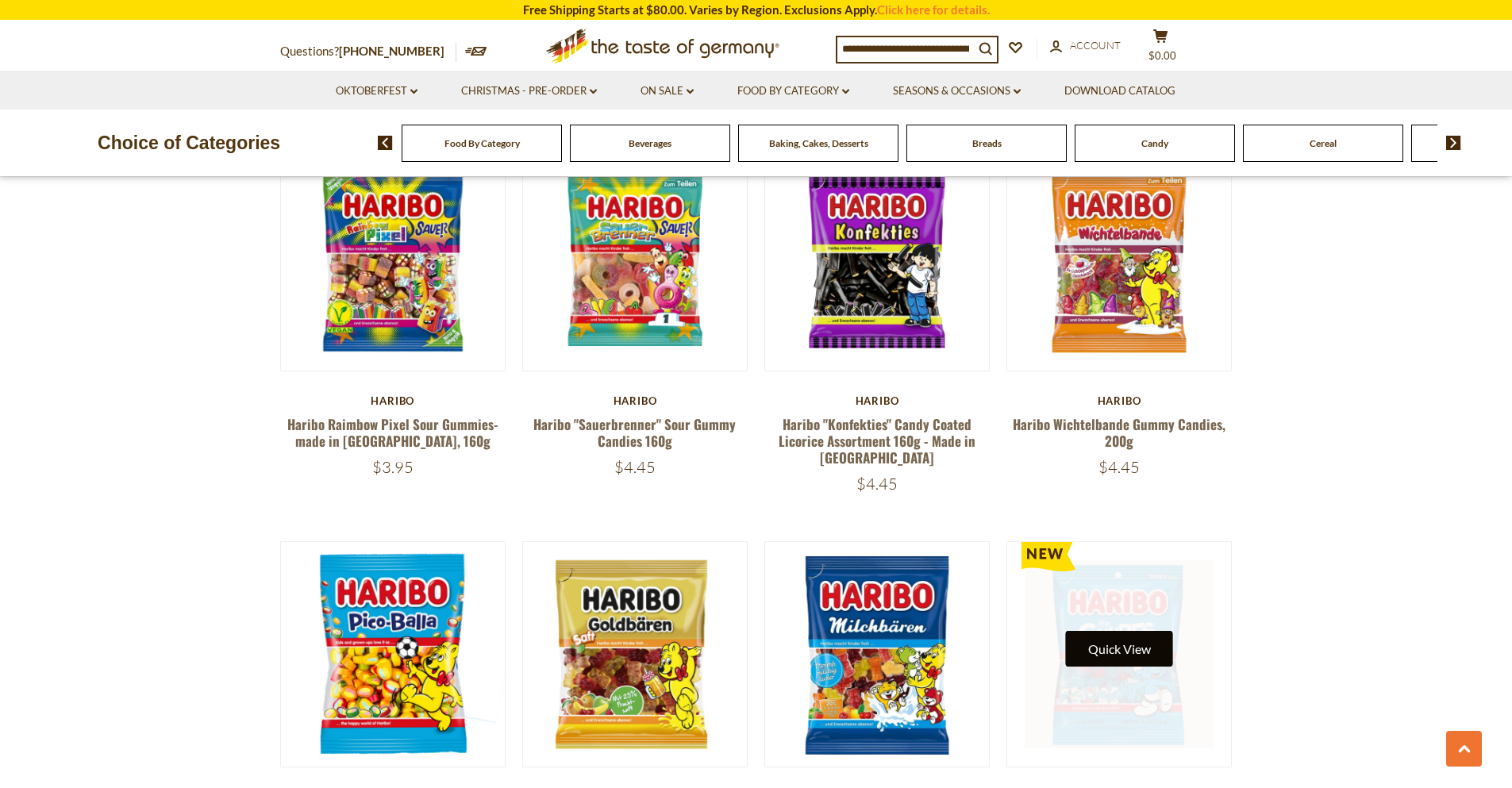
click at [1114, 631] on button "Quick View" at bounding box center [1120, 648] width 107 height 36
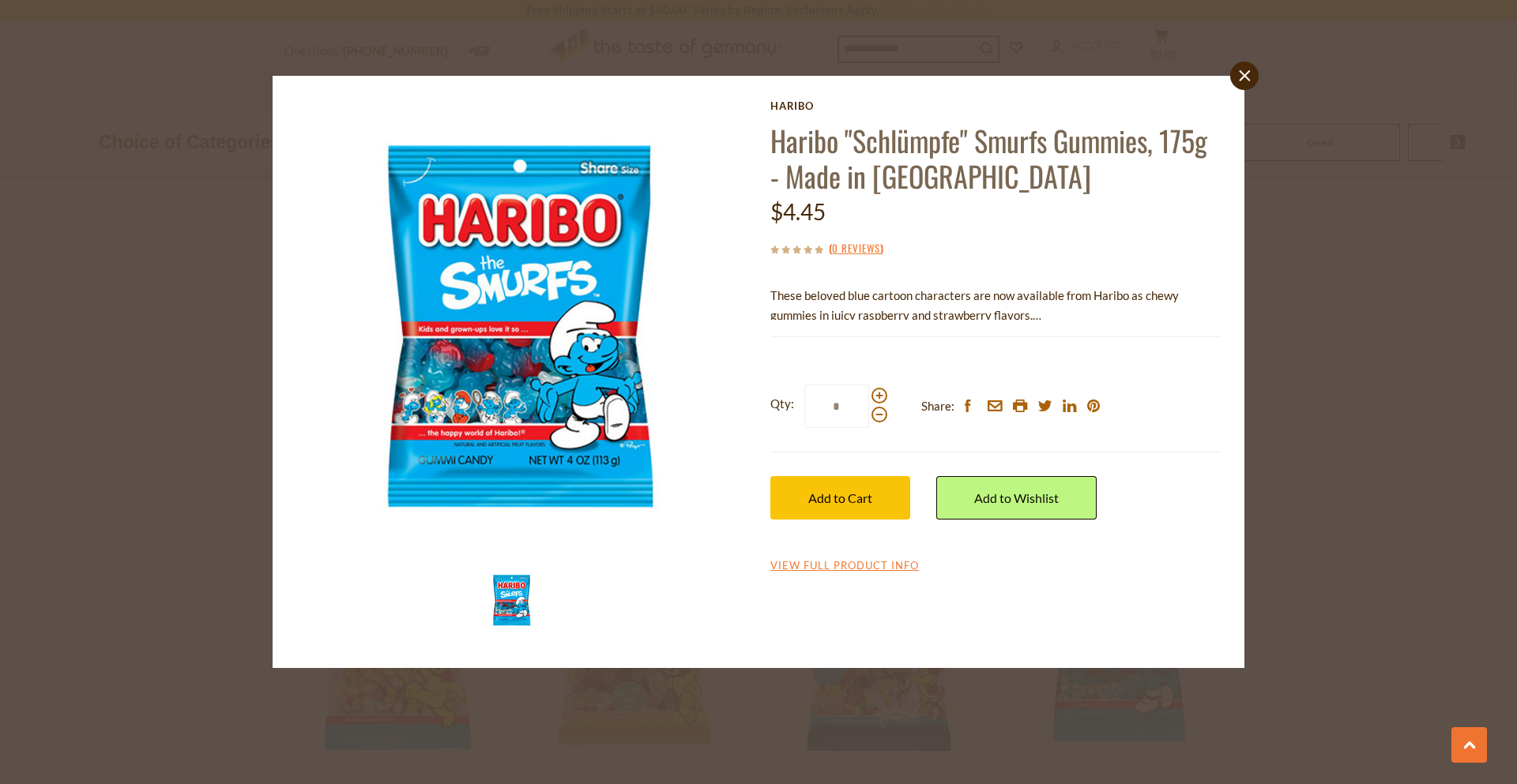
click at [1229, 88] on div "close [GEOGRAPHIC_DATA] [PERSON_NAME] "Schlümpfe" Smurfs Gummies, 175g - Made i…" at bounding box center [758, 372] width 972 height 592
click at [1238, 79] on icon "close" at bounding box center [1245, 77] width 12 height 12
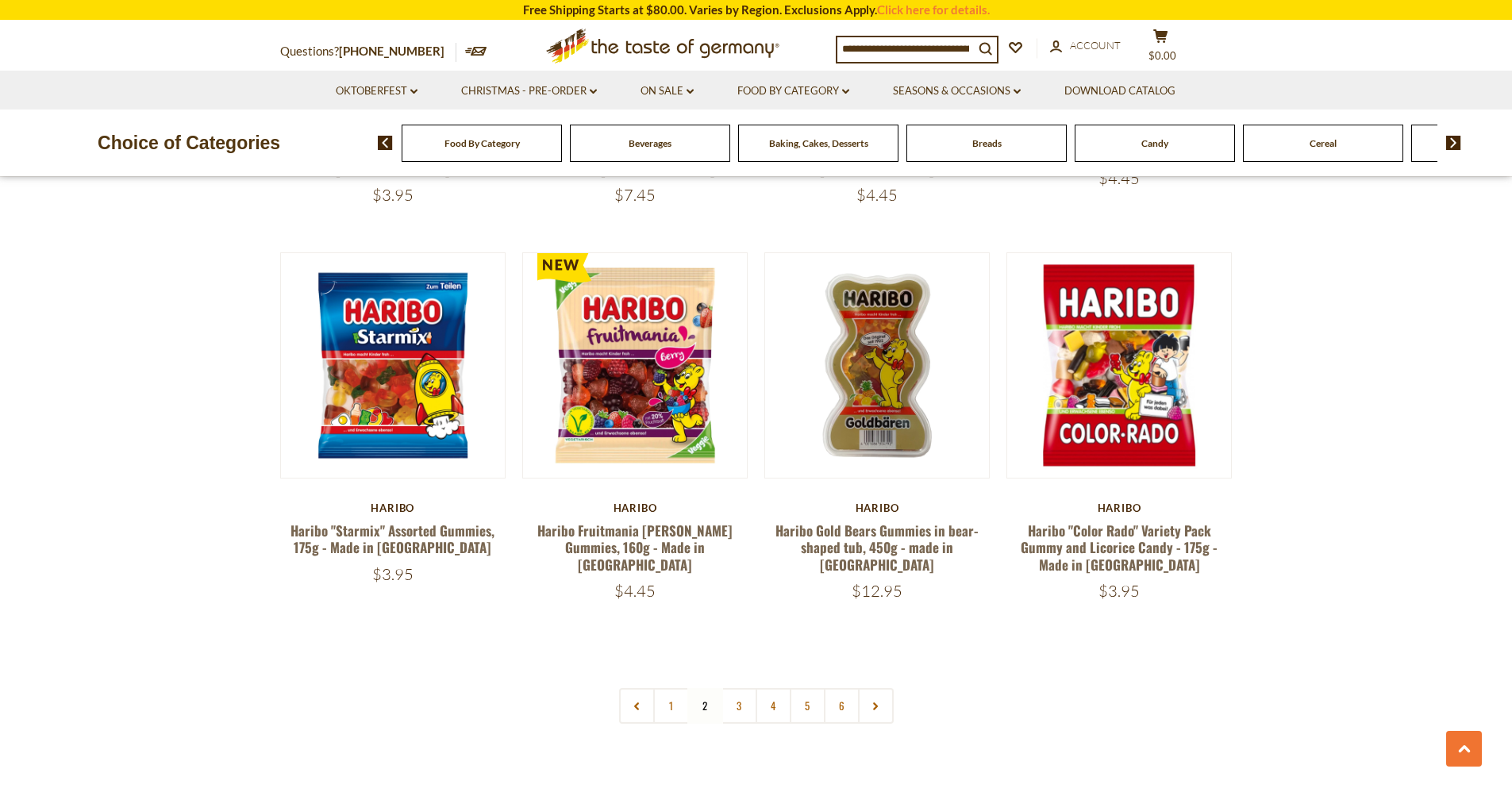
scroll to position [3297, 0]
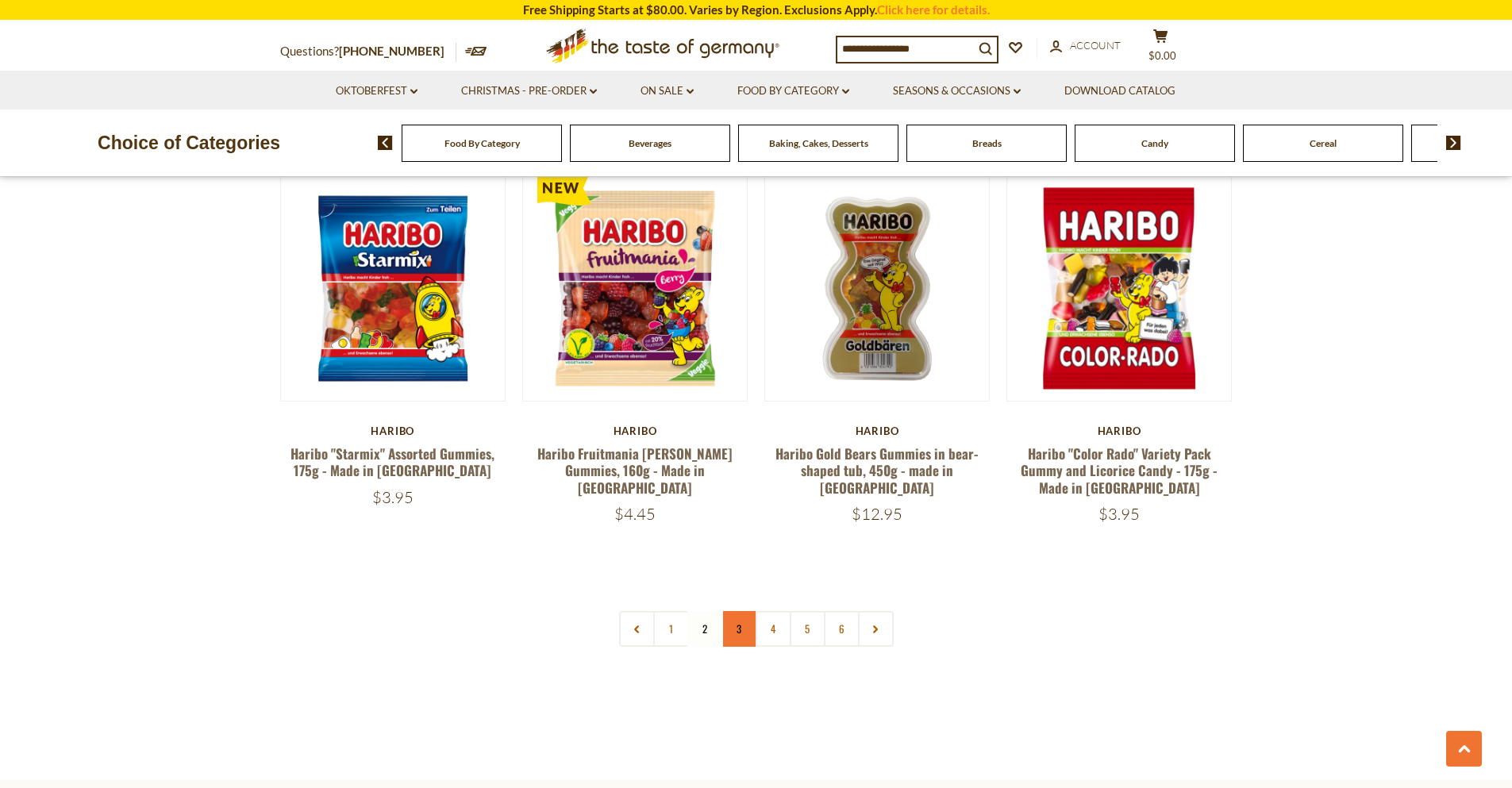
click at [752, 611] on link "3" at bounding box center [739, 628] width 36 height 36
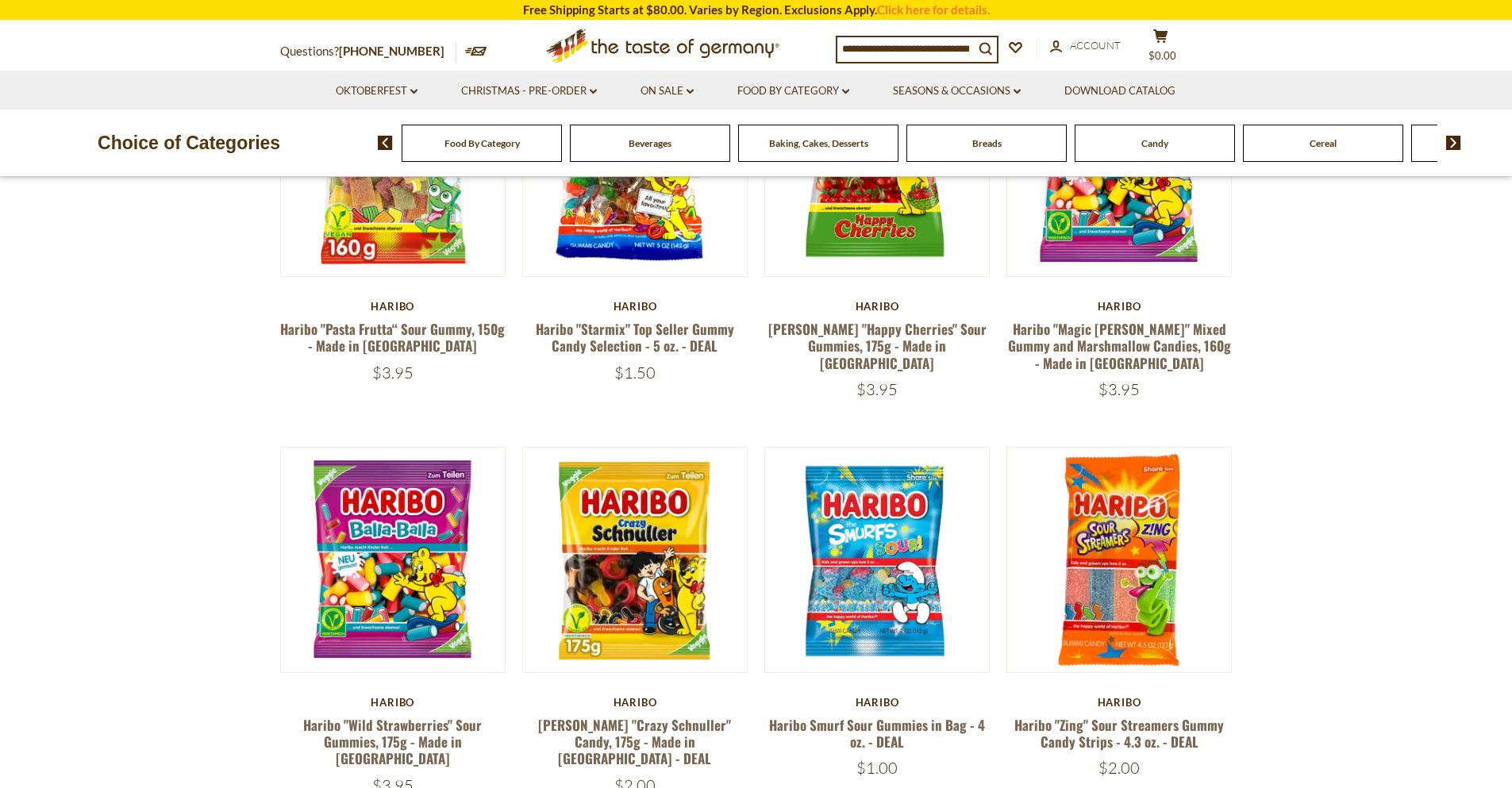
scroll to position [762, 0]
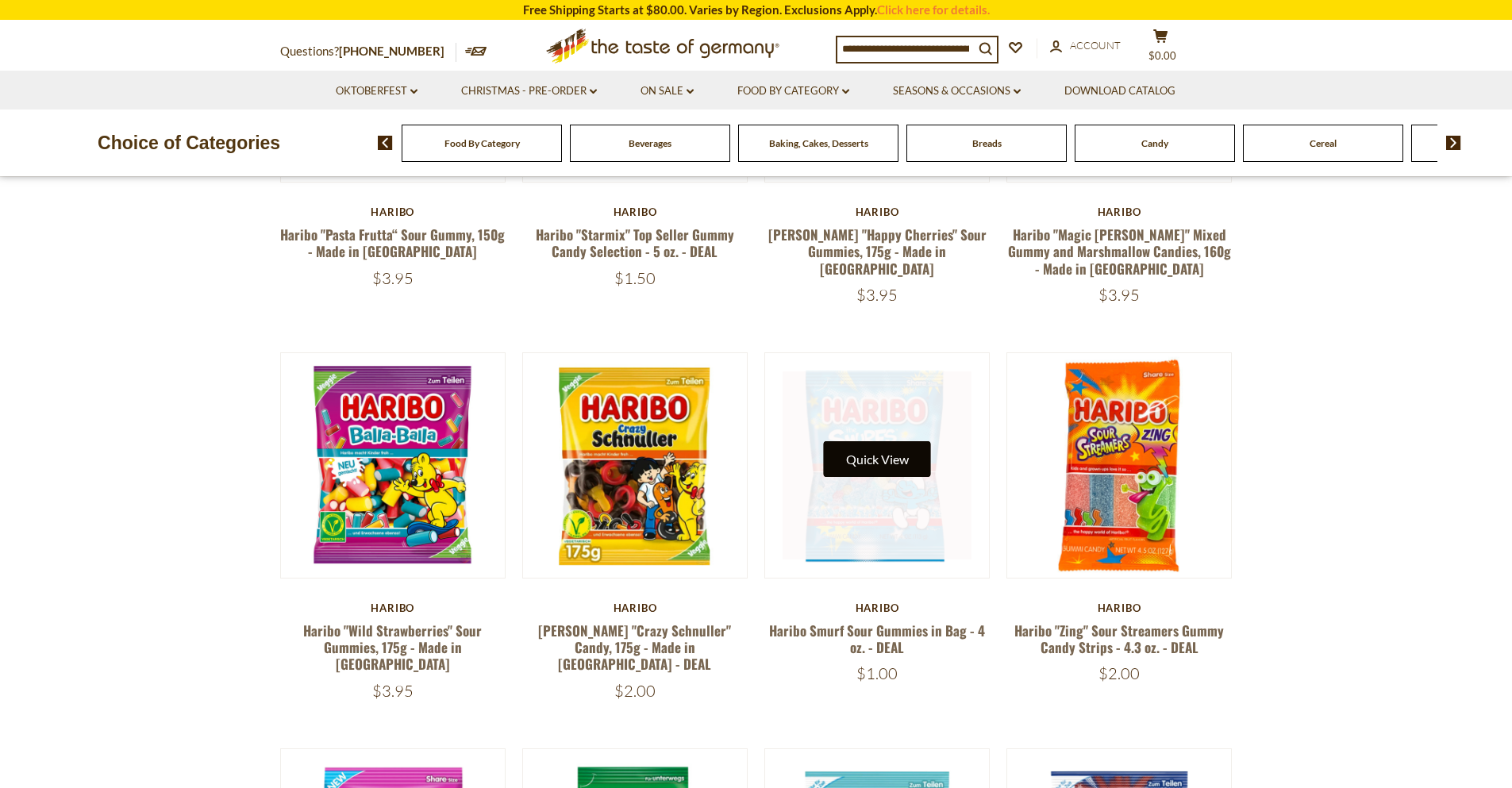
click at [861, 455] on button "Quick View" at bounding box center [878, 459] width 107 height 36
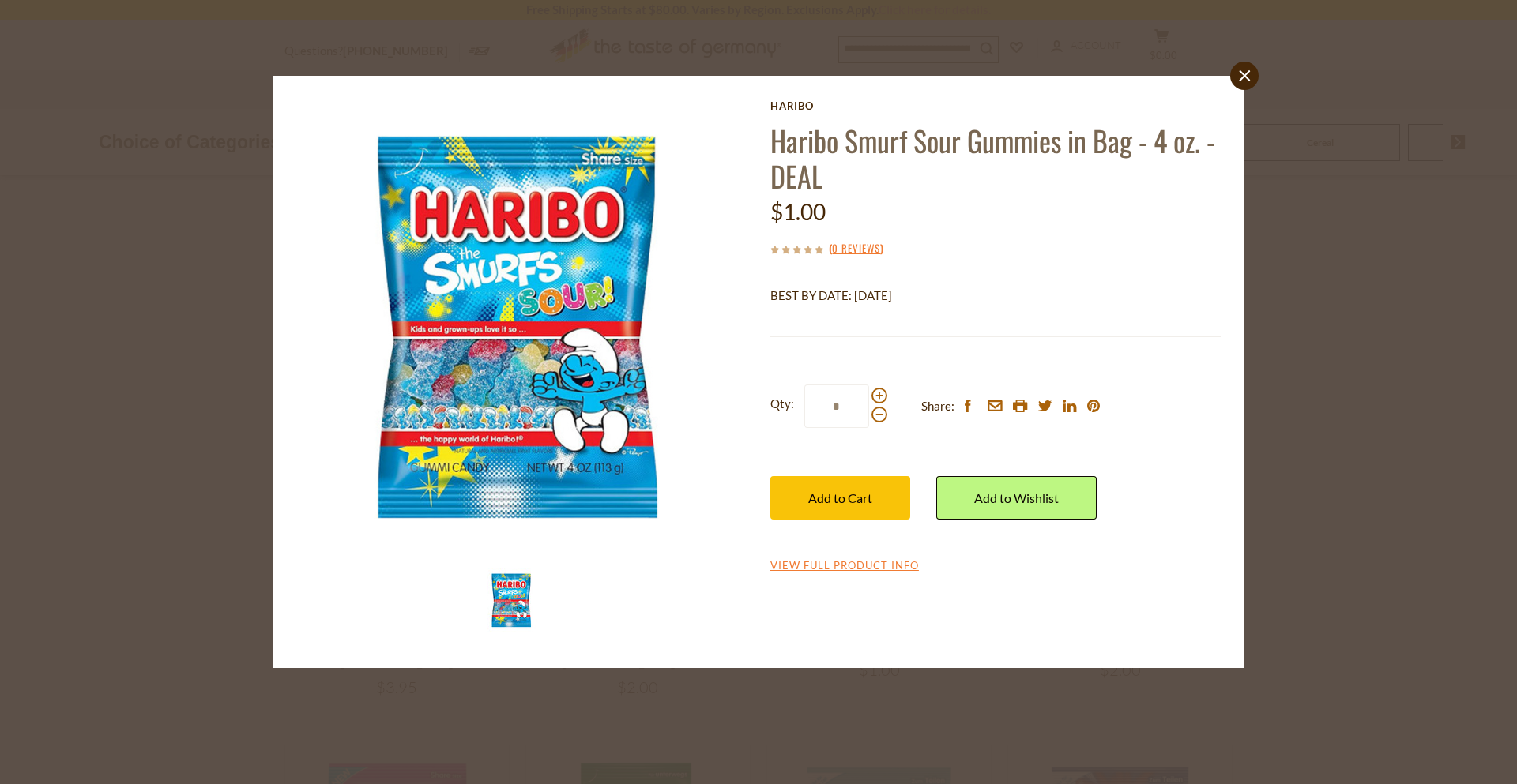
click at [65, 658] on div "close [GEOGRAPHIC_DATA] Haribo Smurf Sour Gummies in Bag - 4 oz. - DEAL $1.00 (…" at bounding box center [758, 392] width 1517 height 784
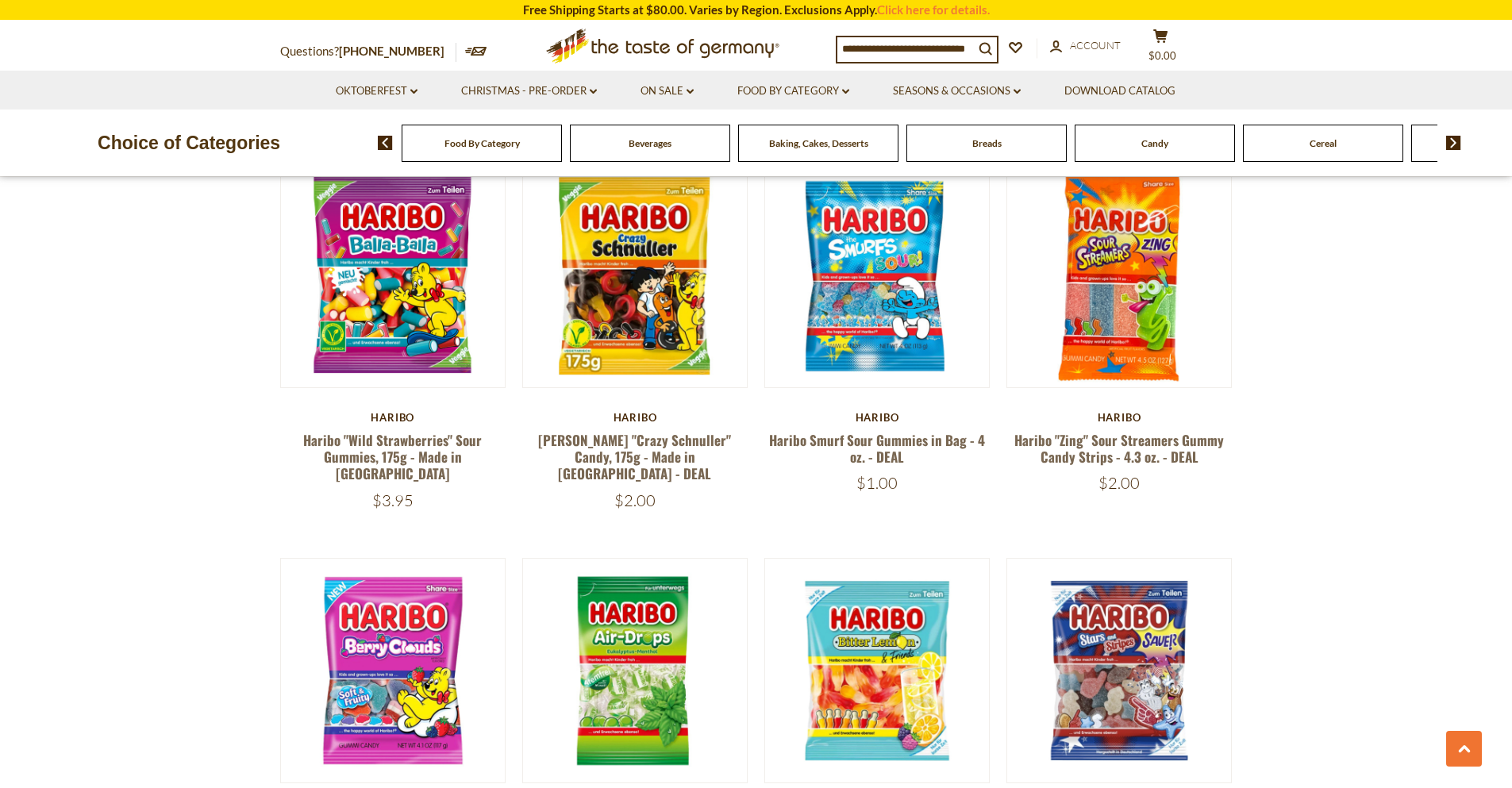
scroll to position [1048, 0]
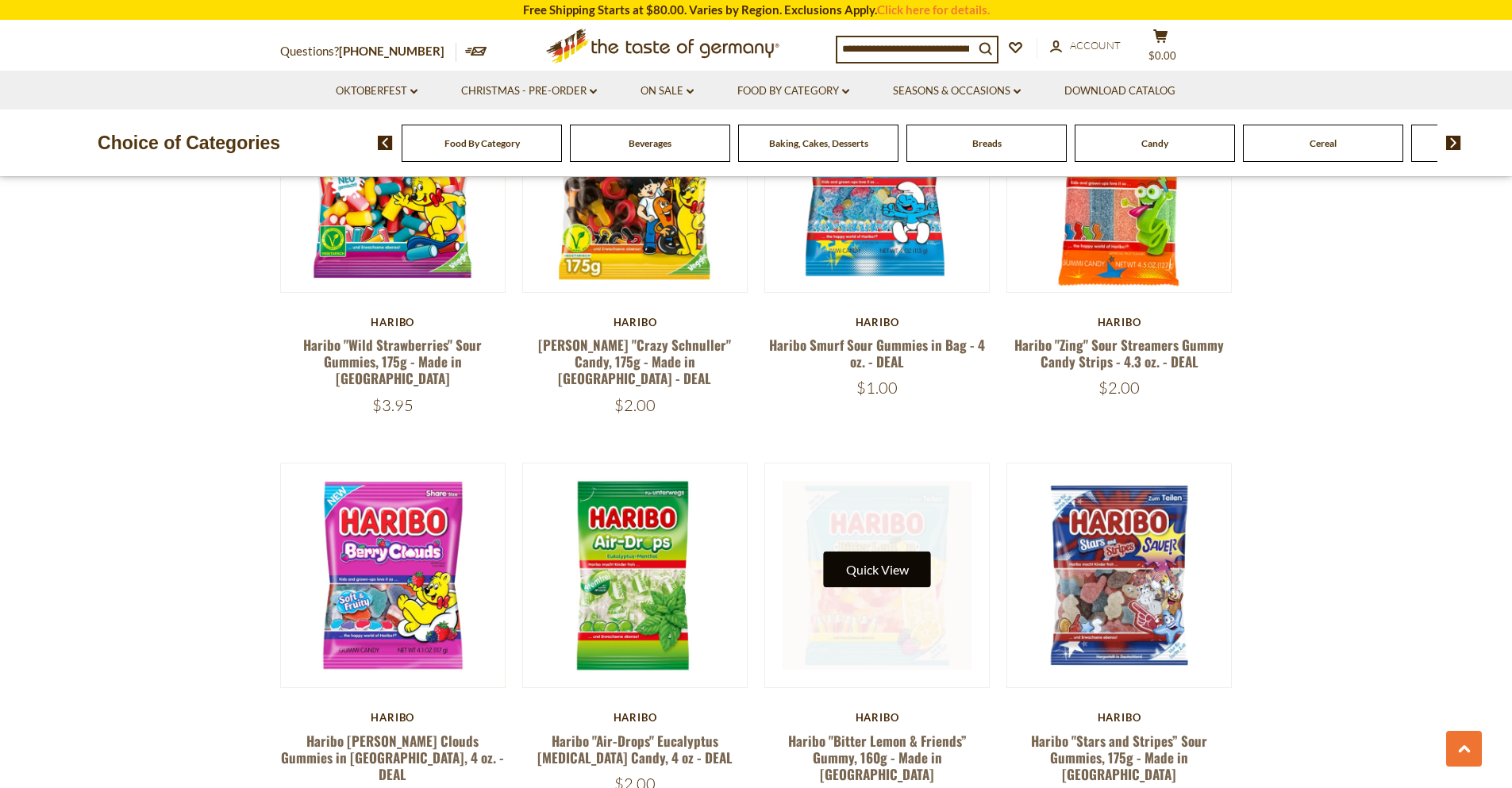
click at [857, 562] on button "Quick View" at bounding box center [878, 570] width 107 height 36
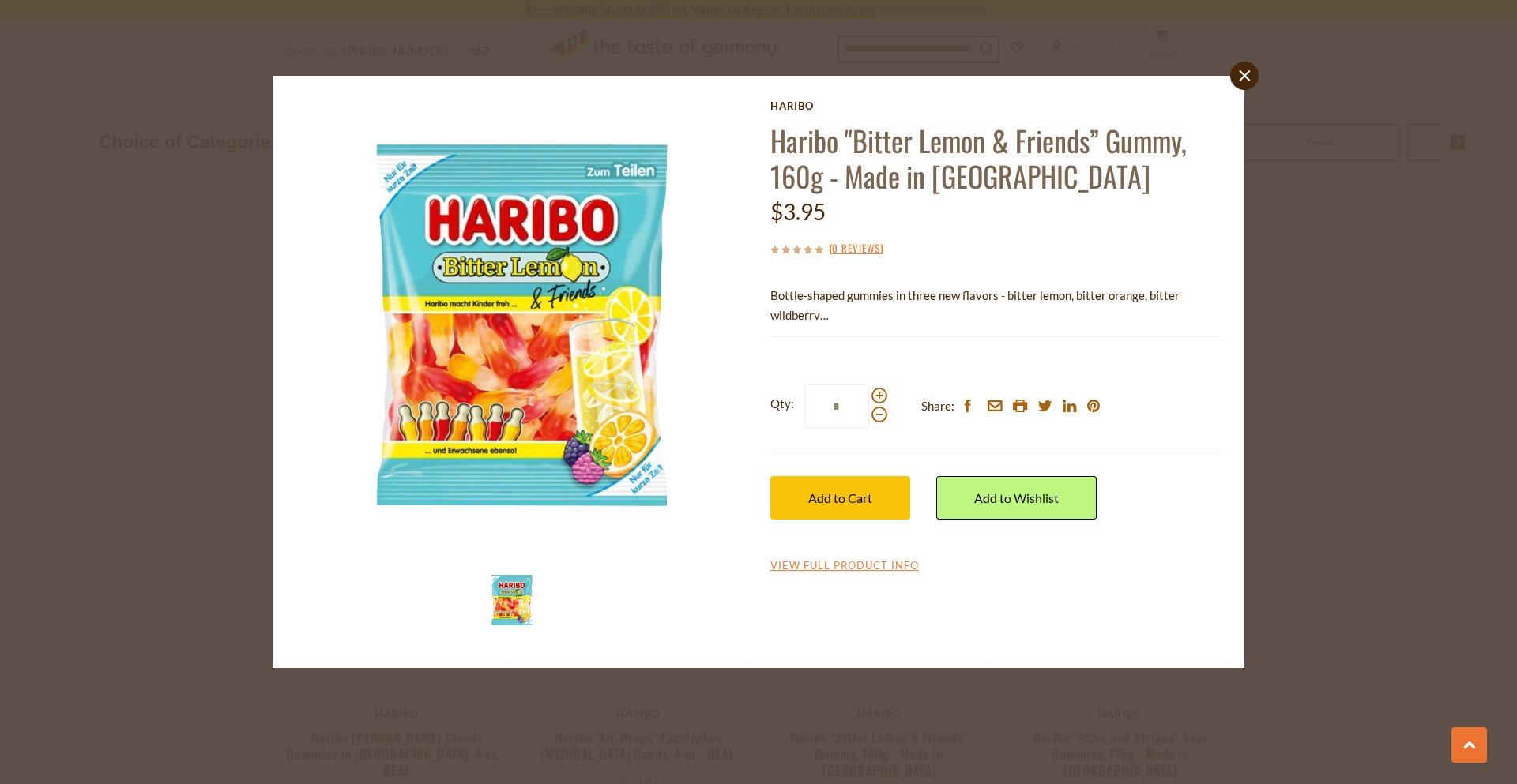
click at [1504, 453] on div "close [GEOGRAPHIC_DATA] Haribo "Bitter Lemon & Friends” Gummy, 160g - Made in […" at bounding box center [758, 392] width 1517 height 784
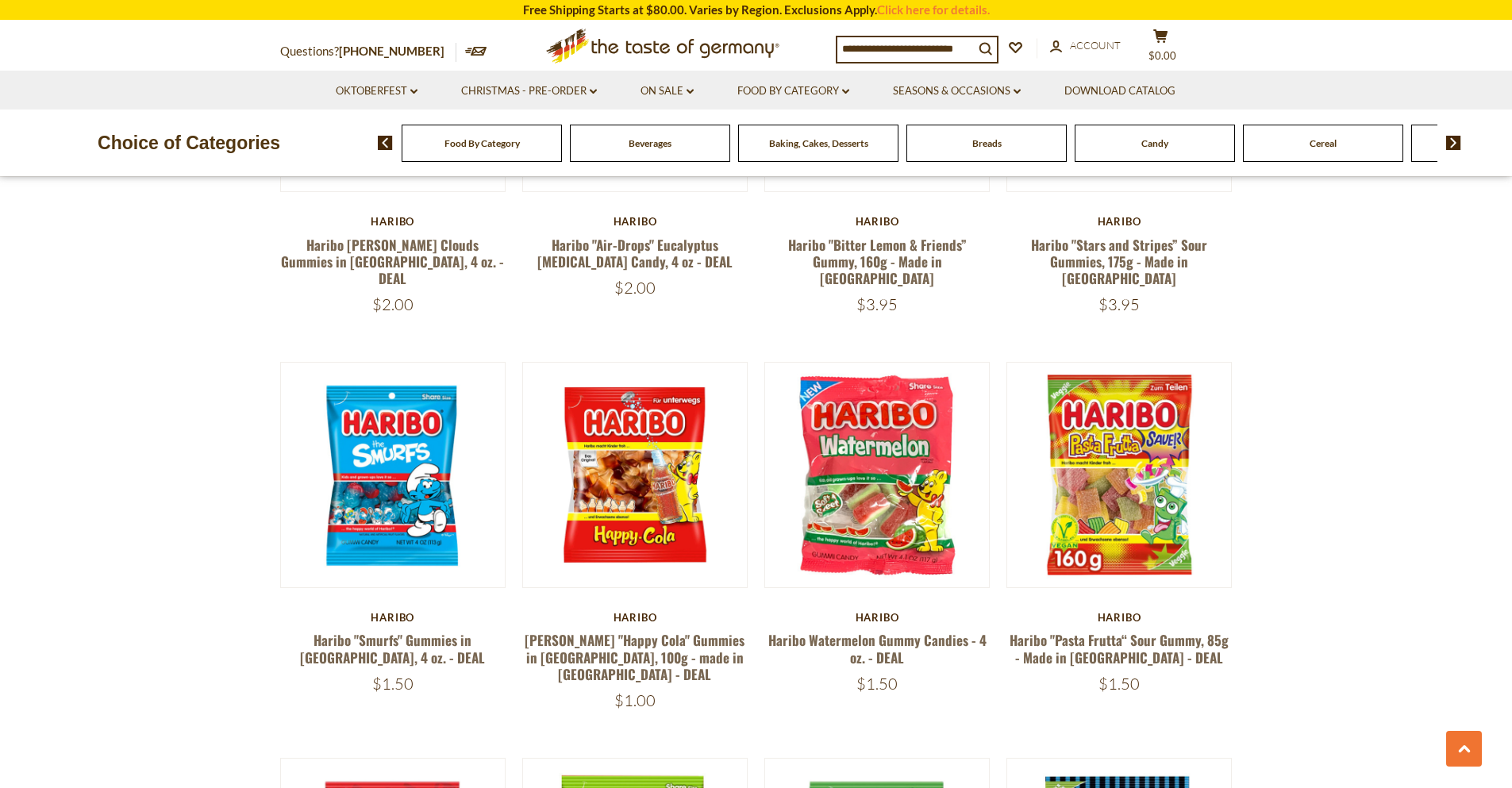
scroll to position [1715, 0]
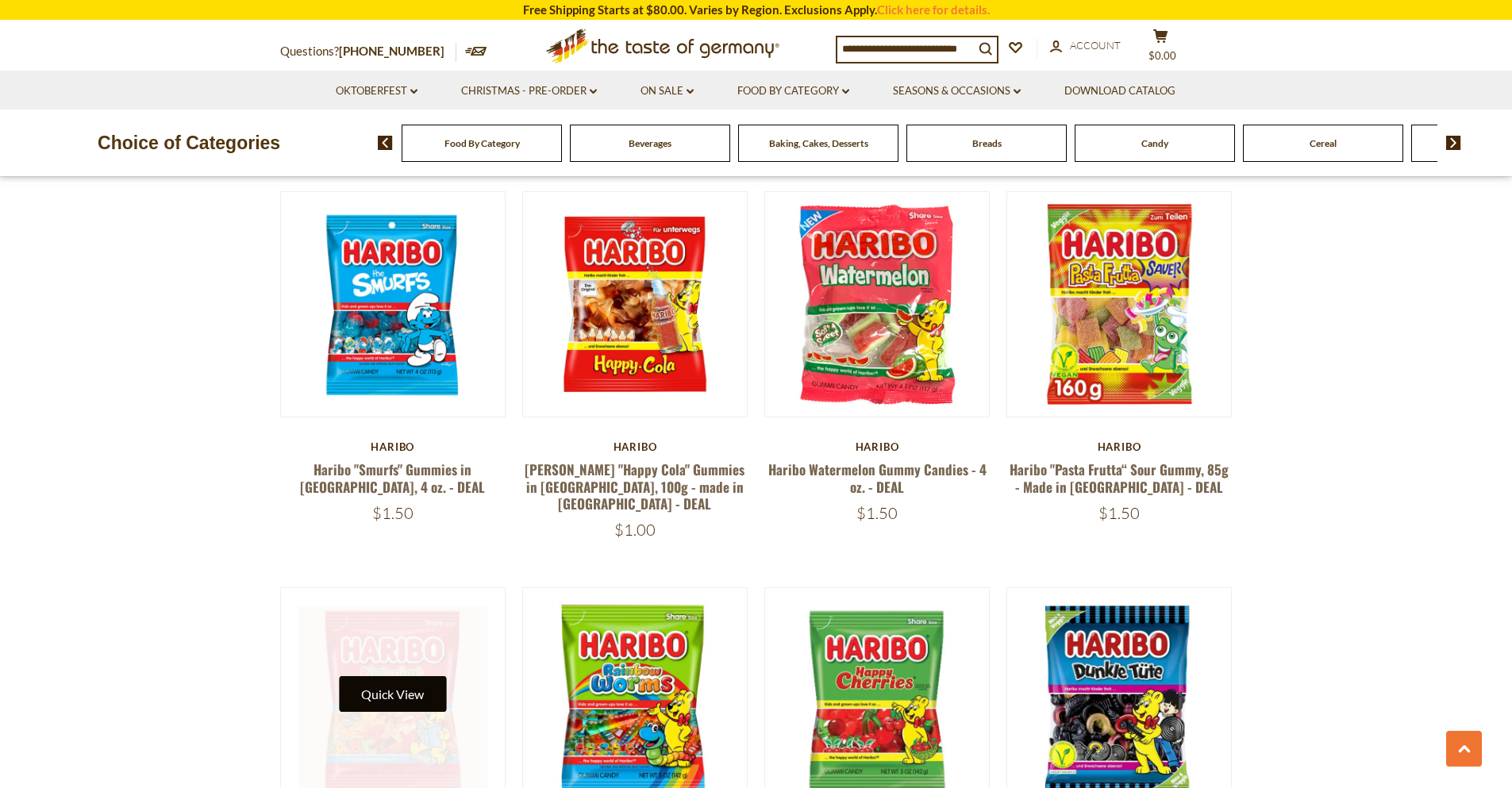
click at [362, 677] on button "Quick View" at bounding box center [392, 694] width 107 height 36
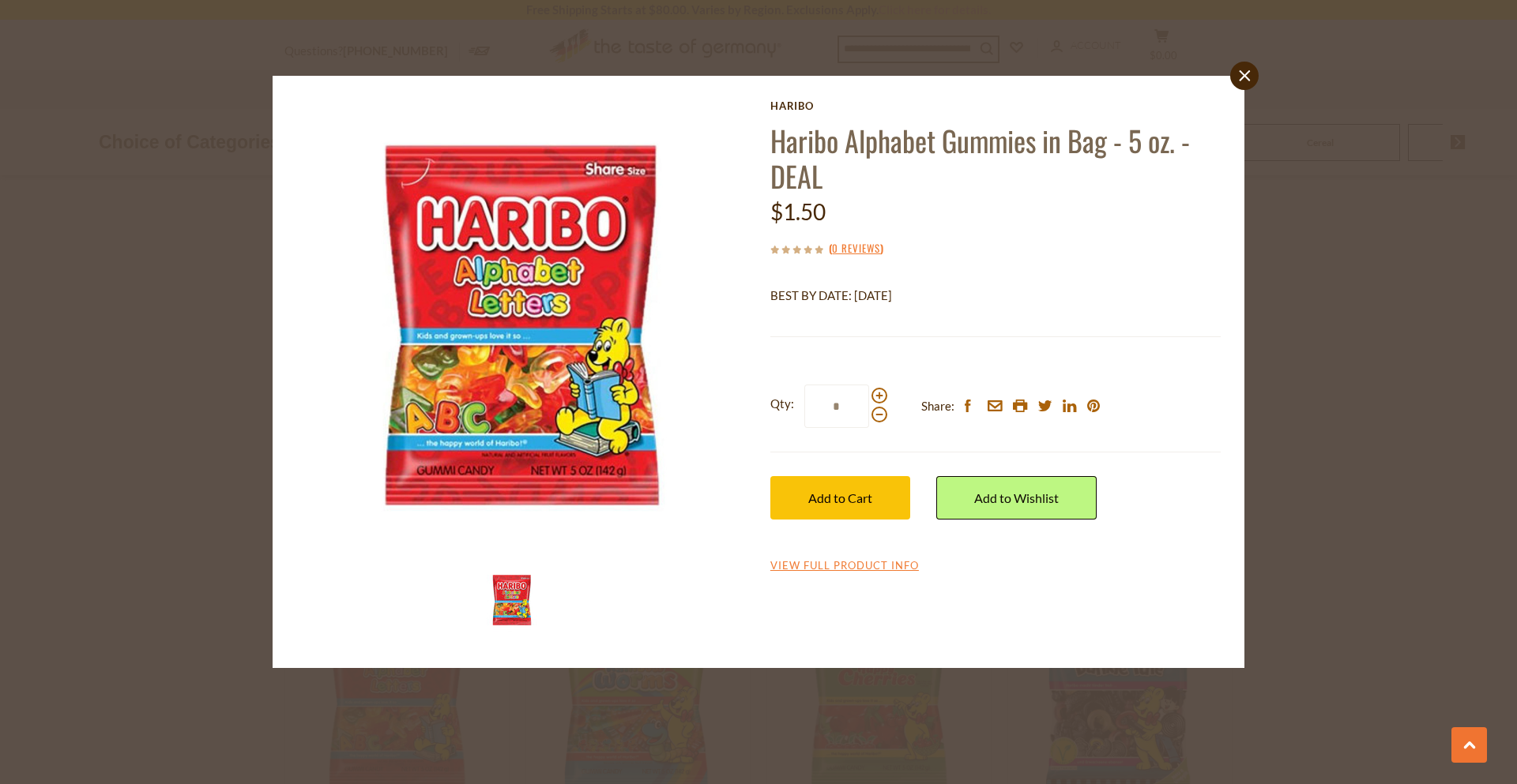
click at [49, 698] on div "close [GEOGRAPHIC_DATA] Haribo Alphabet Gummies in Bag - 5 oz. - DEAL $1.50 ( 0…" at bounding box center [758, 392] width 1517 height 784
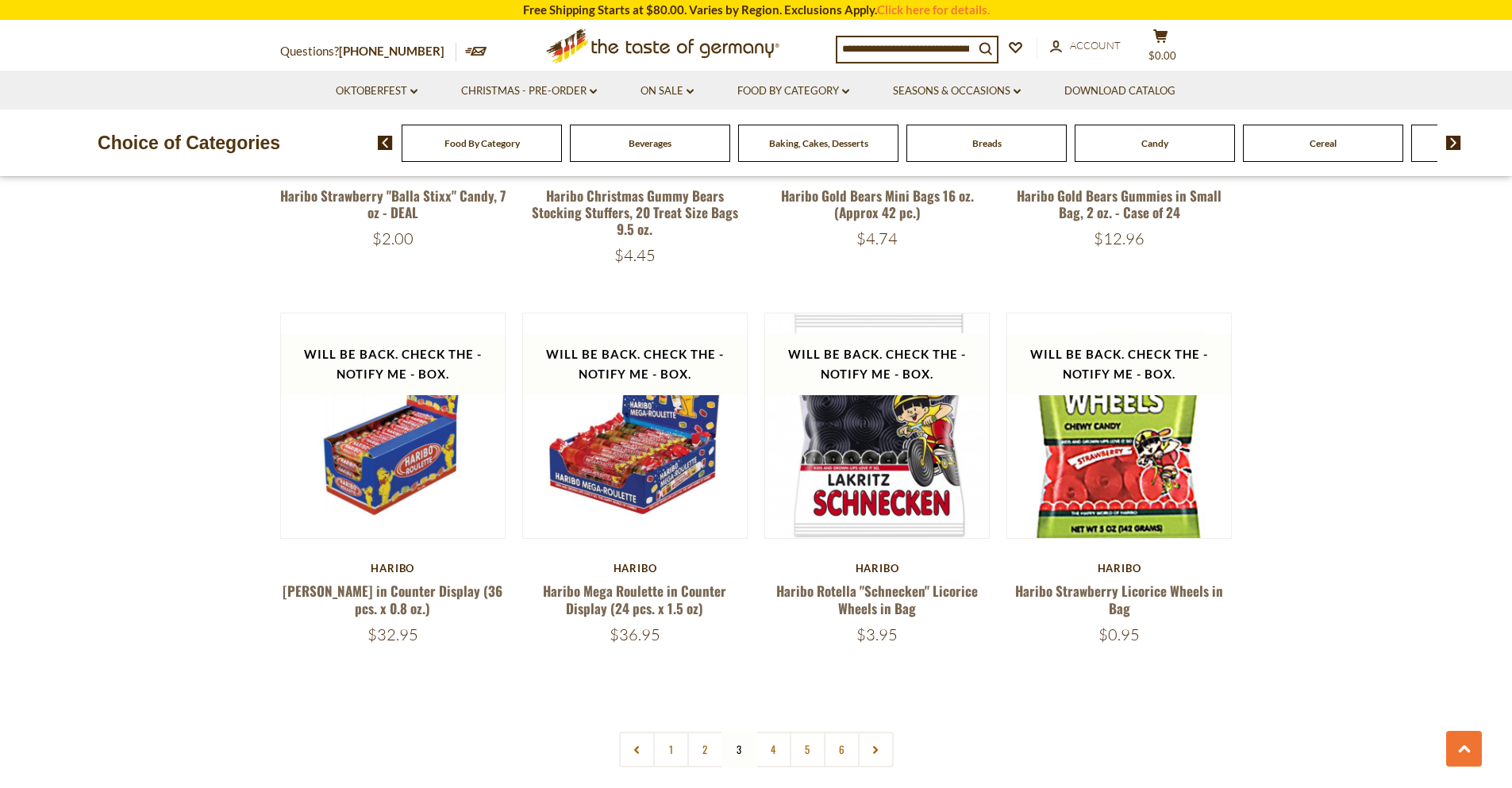
scroll to position [3143, 0]
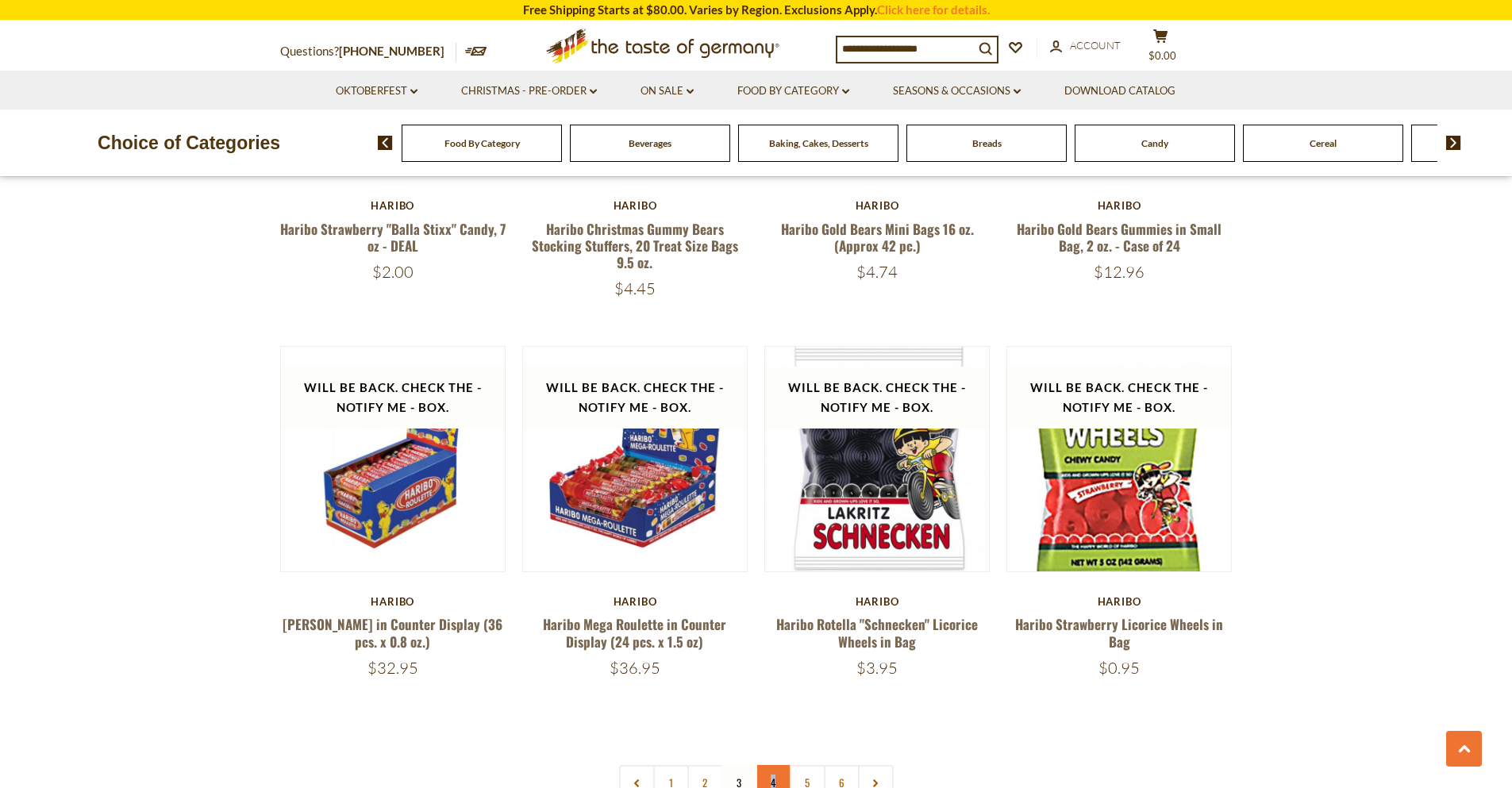
click at [772, 765] on link "4" at bounding box center [773, 783] width 36 height 36
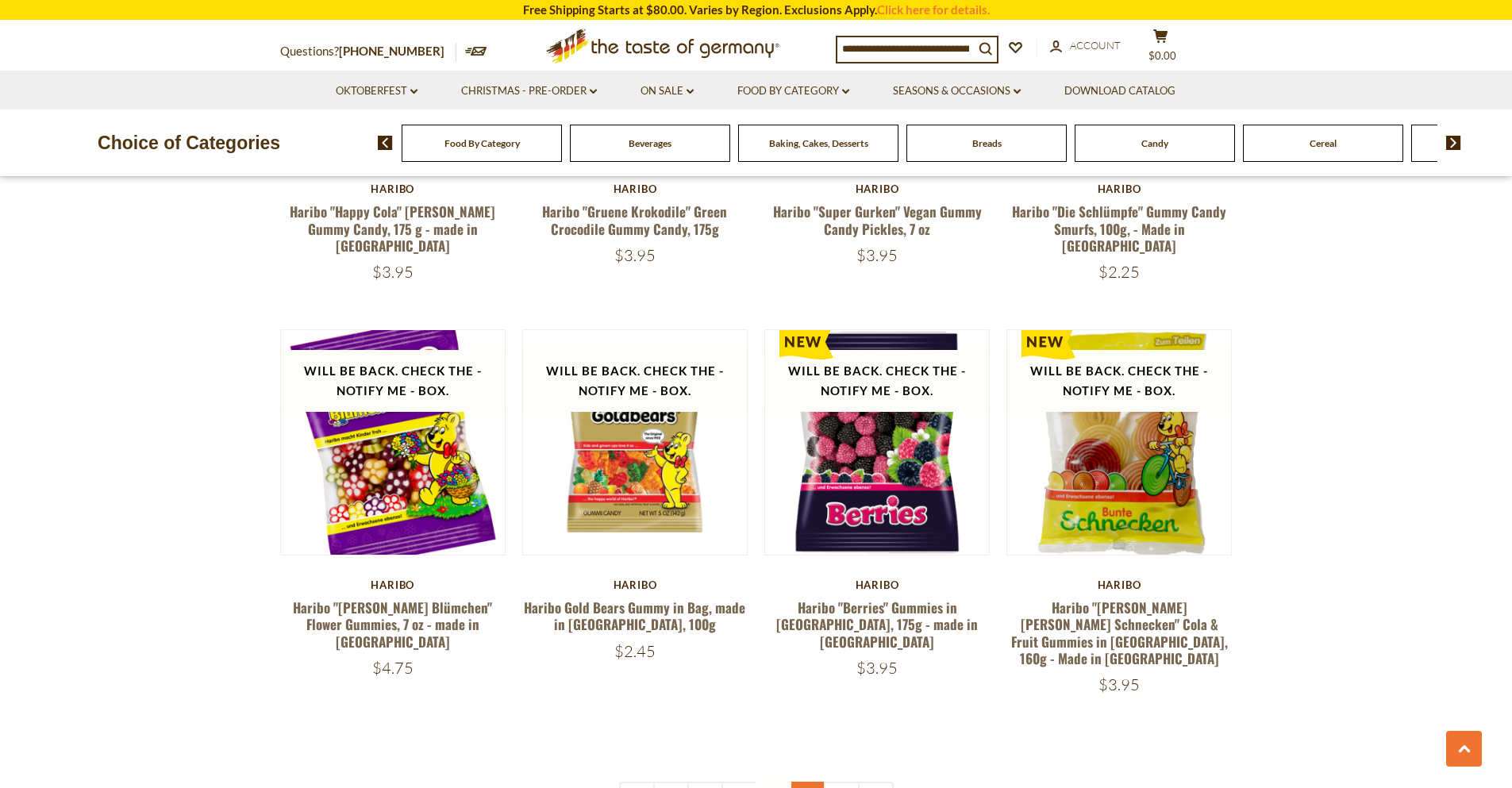
click at [820, 782] on link "5" at bounding box center [807, 799] width 36 height 36
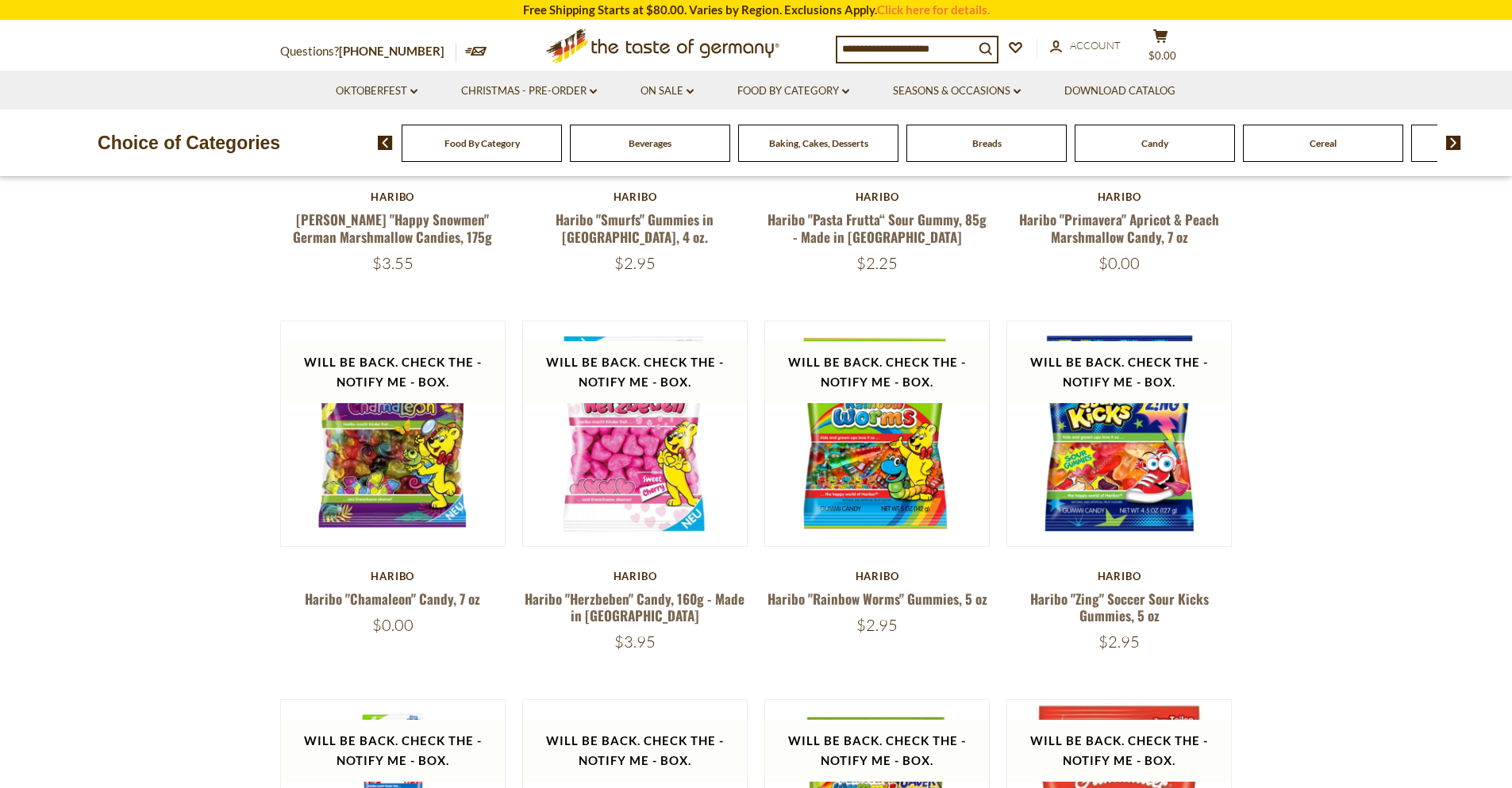
scroll to position [476, 0]
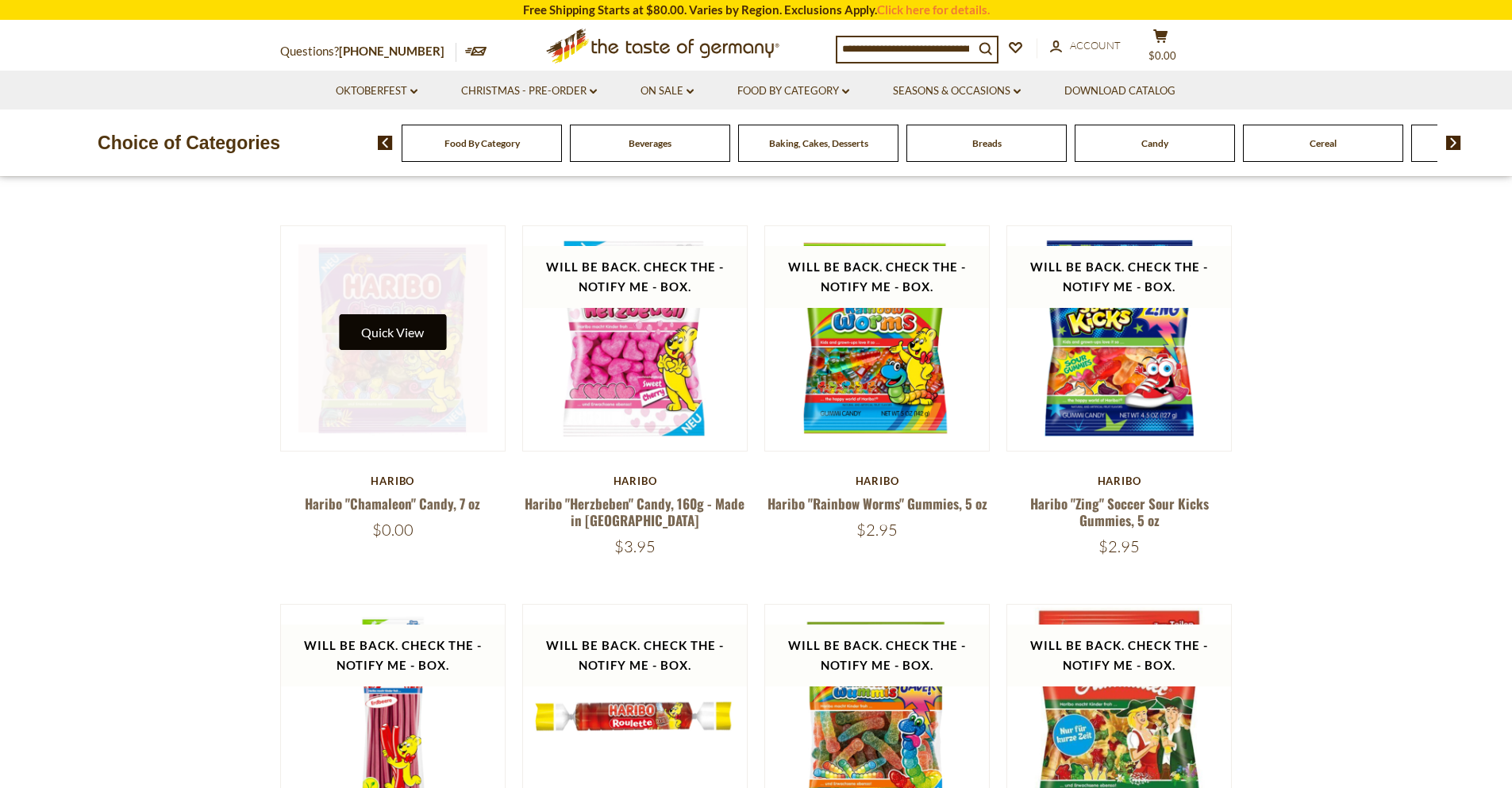
click at [376, 329] on button "Quick View" at bounding box center [392, 332] width 107 height 36
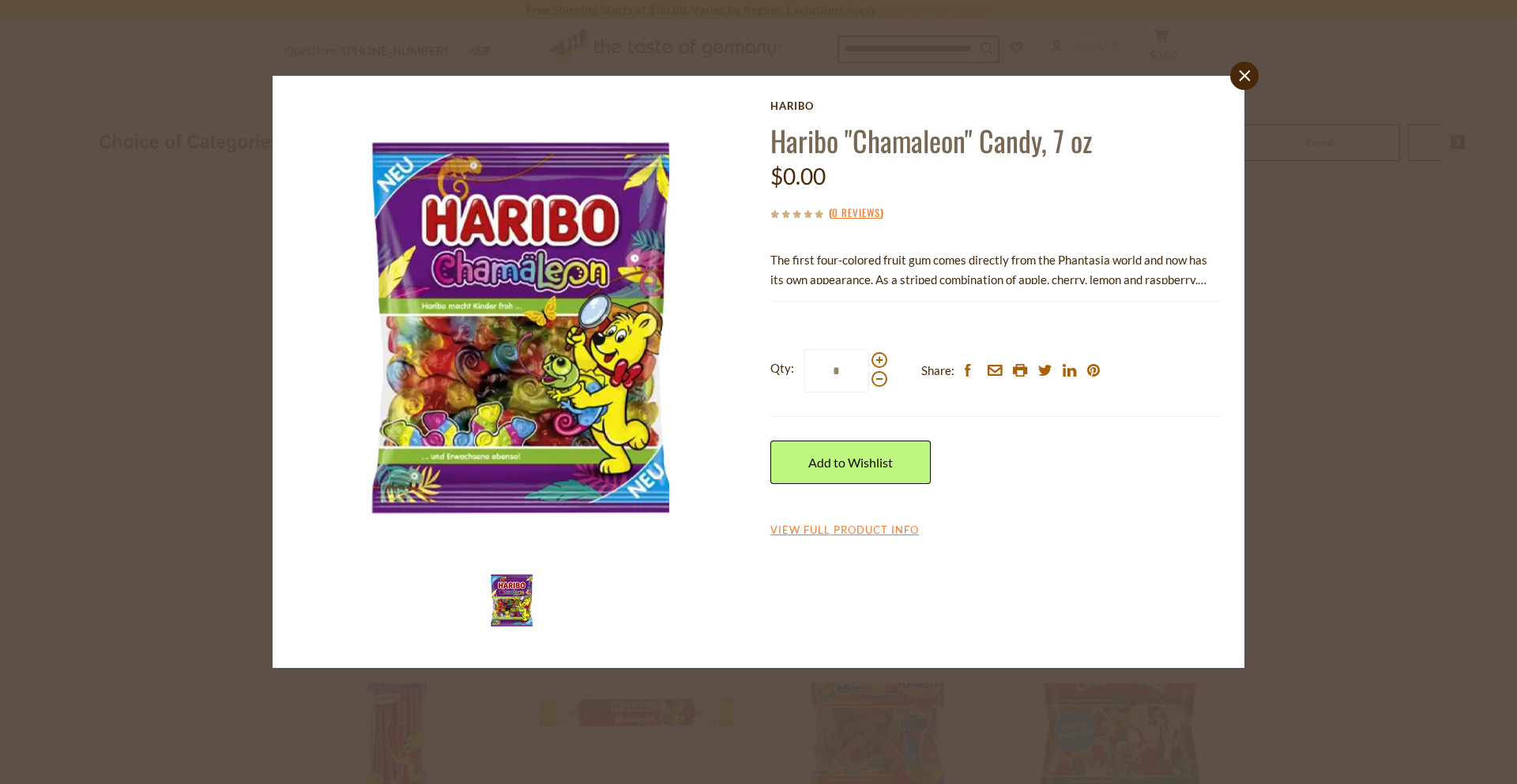
click at [1462, 346] on div "close [GEOGRAPHIC_DATA] Haribo "Chamaleon" Candy, 7 oz $0.00 ( 0 Reviews ) The …" at bounding box center [758, 392] width 1517 height 784
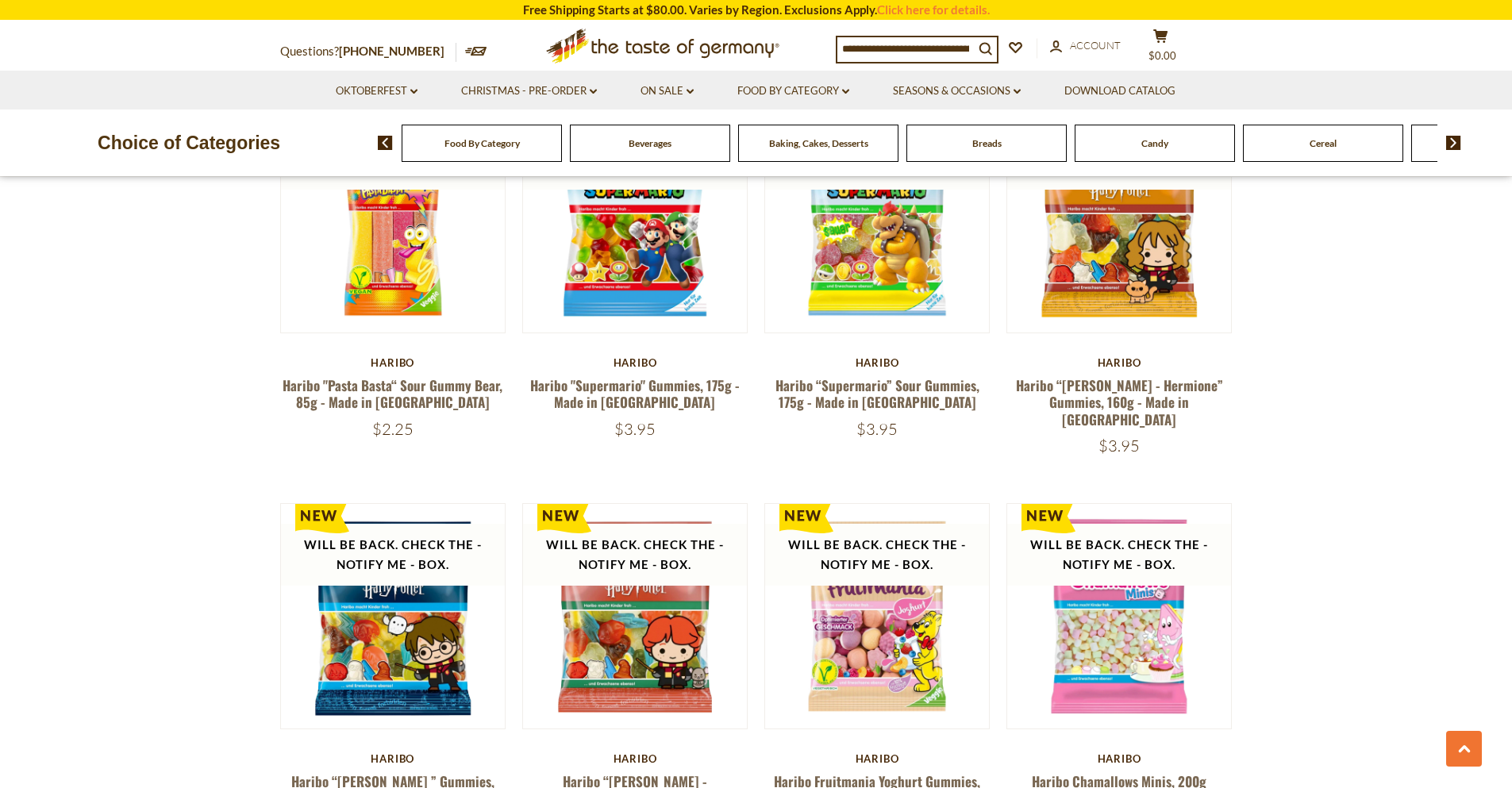
scroll to position [3524, 0]
